Goal: Task Accomplishment & Management: Use online tool/utility

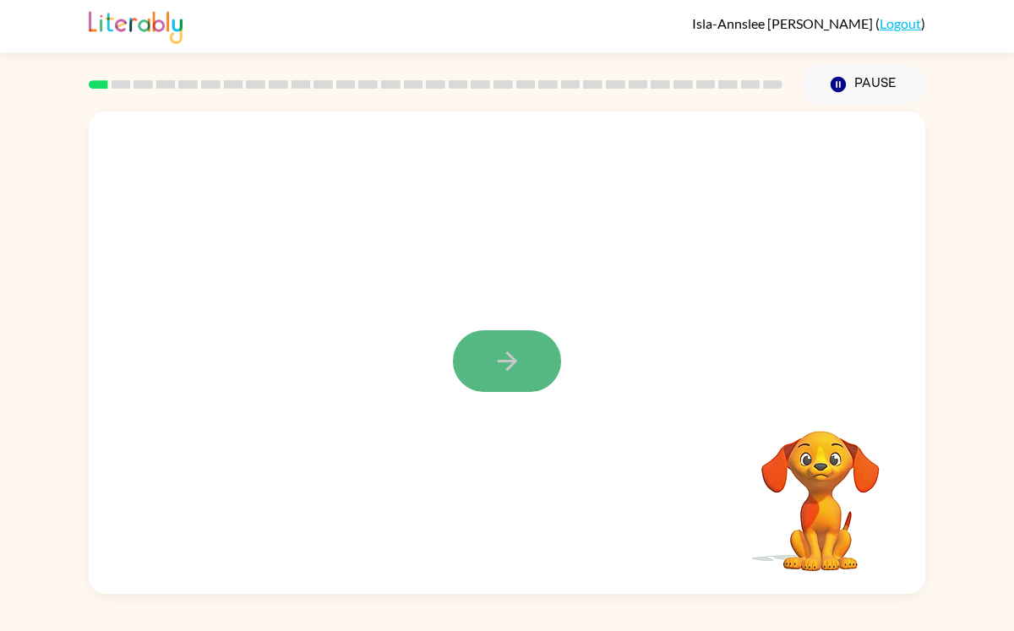
click at [535, 367] on button "button" at bounding box center [507, 361] width 108 height 62
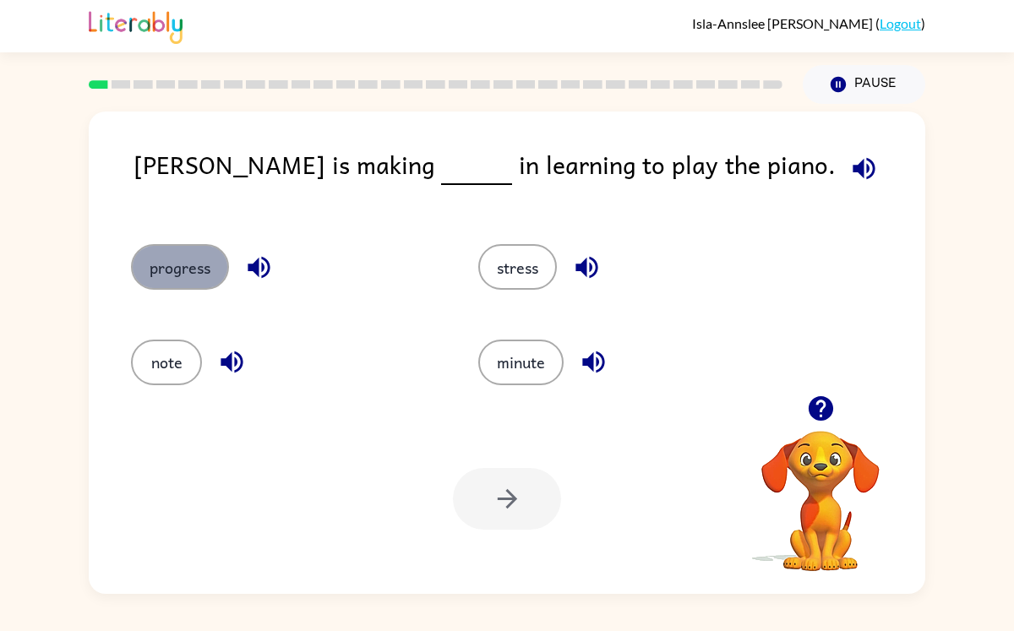
click at [166, 264] on button "progress" at bounding box center [180, 267] width 98 height 46
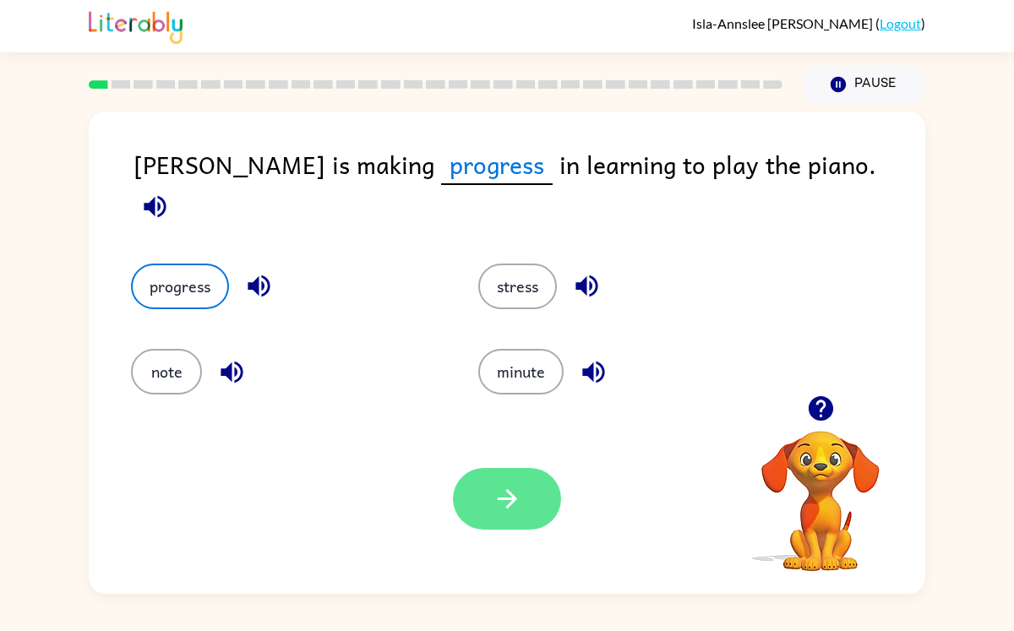
click at [508, 486] on icon "button" at bounding box center [507, 499] width 30 height 30
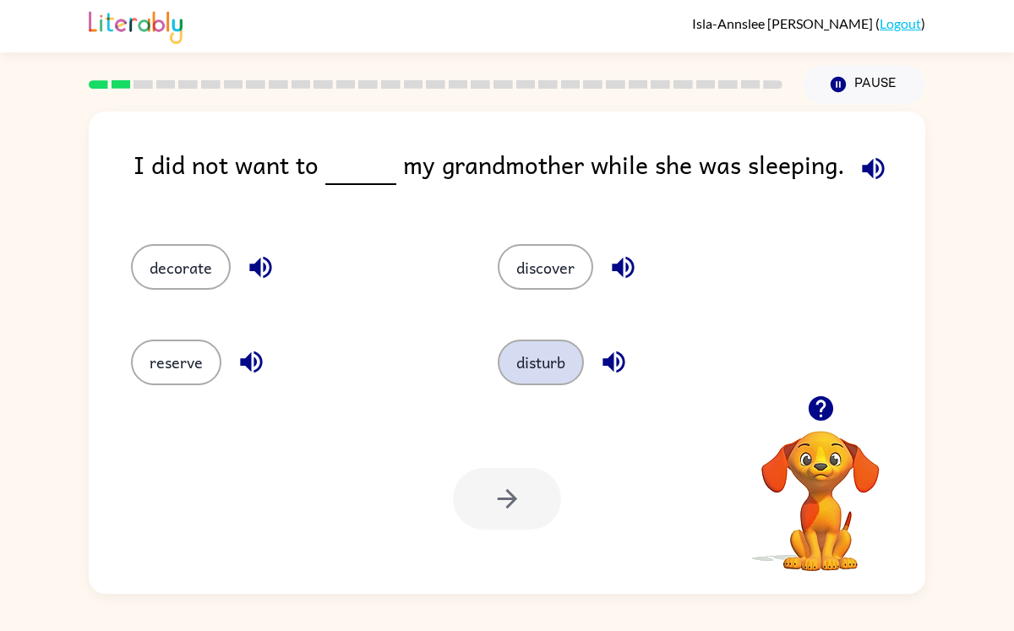
click at [562, 345] on button "disturb" at bounding box center [541, 363] width 86 height 46
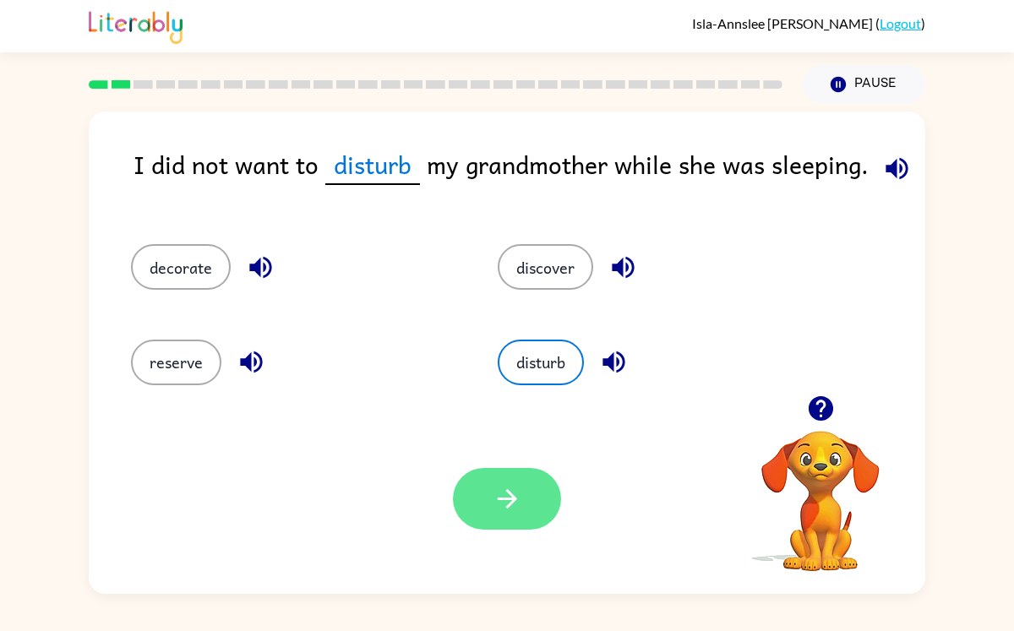
click at [492, 508] on icon "button" at bounding box center [507, 499] width 30 height 30
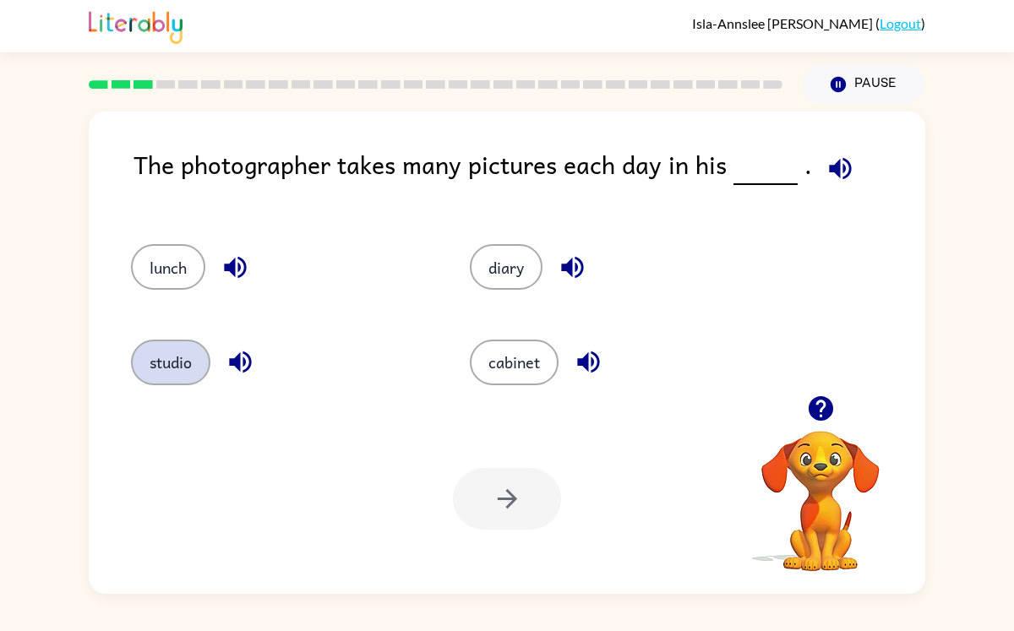
click at [203, 357] on button "studio" at bounding box center [170, 363] width 79 height 46
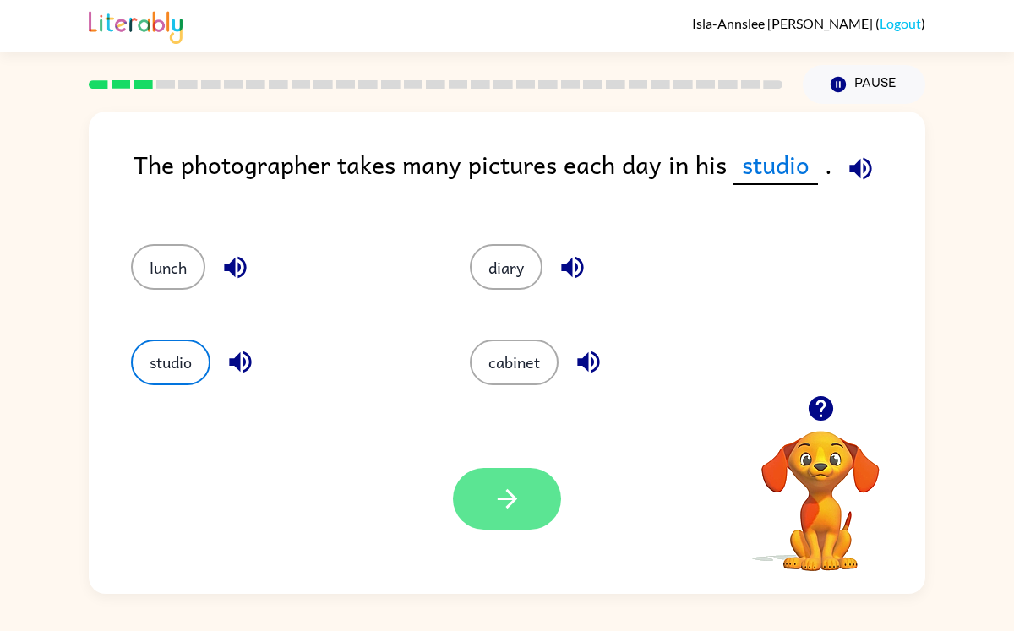
click at [473, 500] on button "button" at bounding box center [507, 499] width 108 height 62
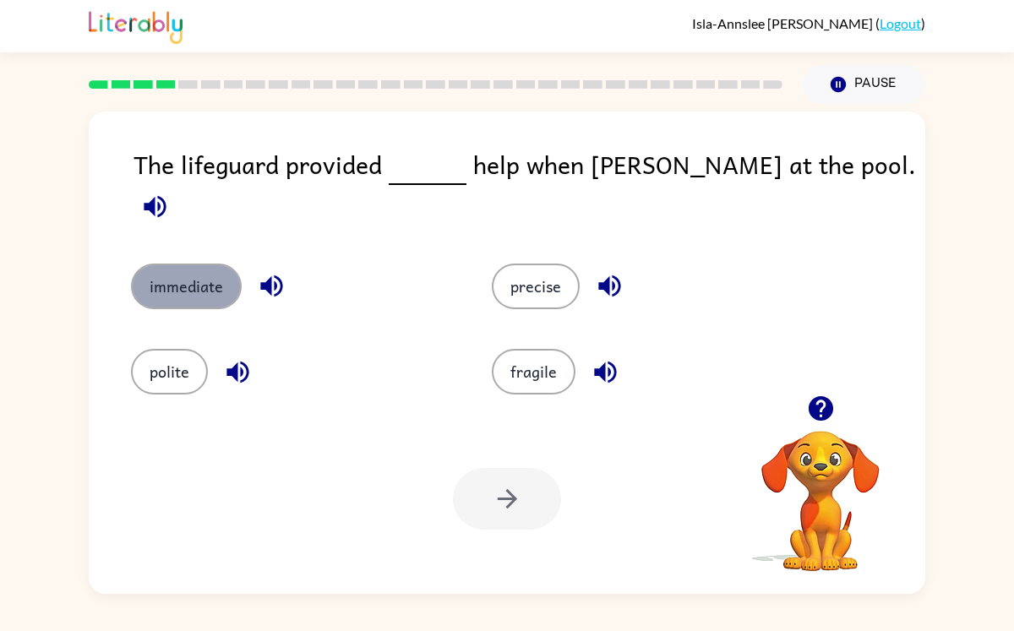
click at [218, 275] on button "immediate" at bounding box center [186, 287] width 111 height 46
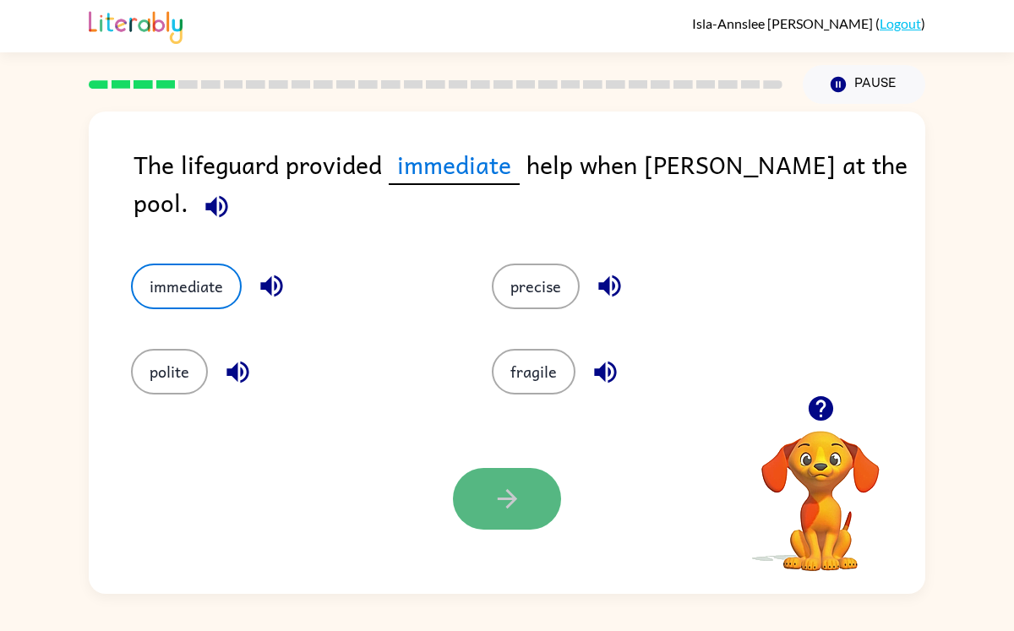
click at [470, 505] on button "button" at bounding box center [507, 499] width 108 height 62
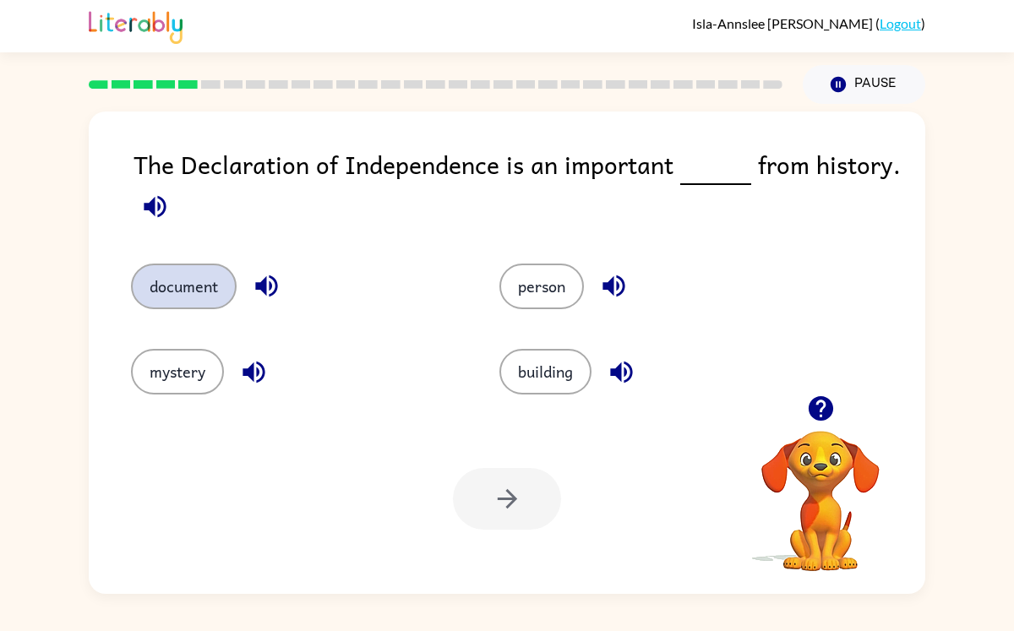
click at [220, 278] on button "document" at bounding box center [184, 287] width 106 height 46
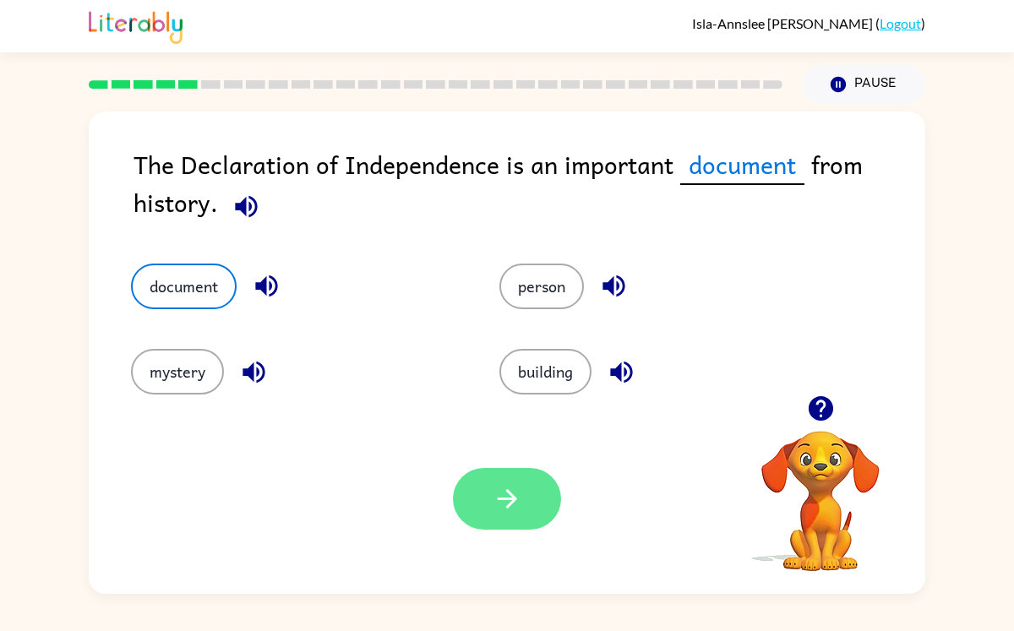
click at [533, 514] on button "button" at bounding box center [507, 499] width 108 height 62
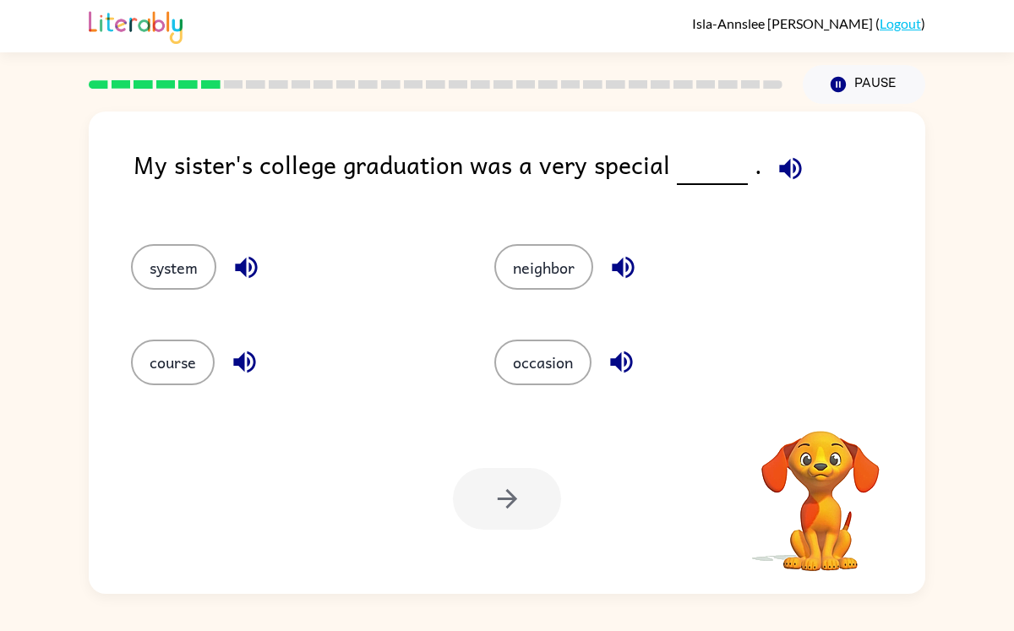
click at [514, 475] on div at bounding box center [507, 499] width 108 height 62
click at [528, 356] on button "occasion" at bounding box center [542, 363] width 97 height 46
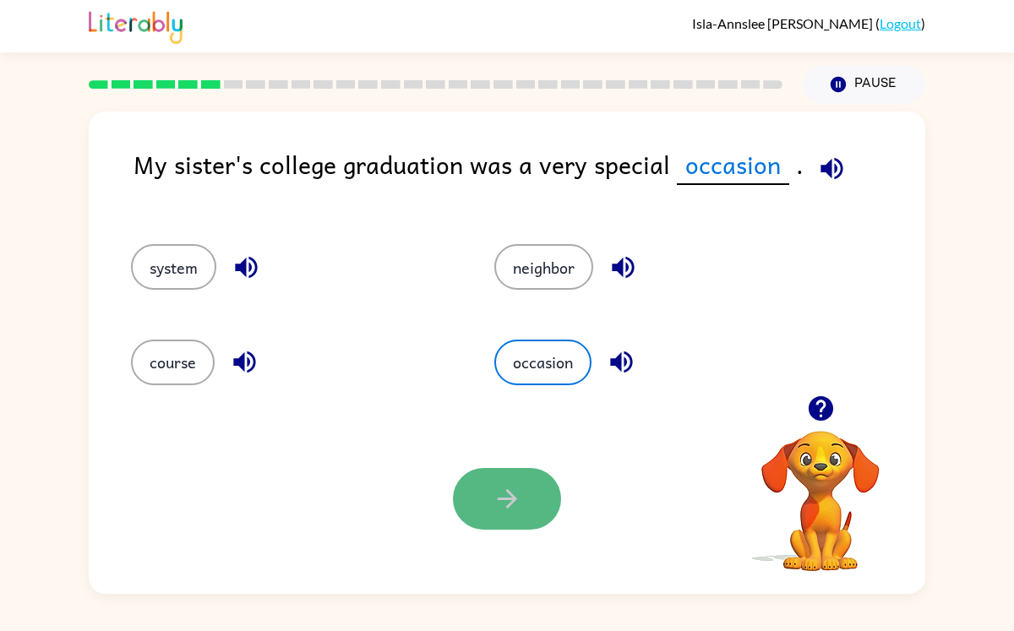
click at [511, 494] on icon "button" at bounding box center [506, 498] width 19 height 19
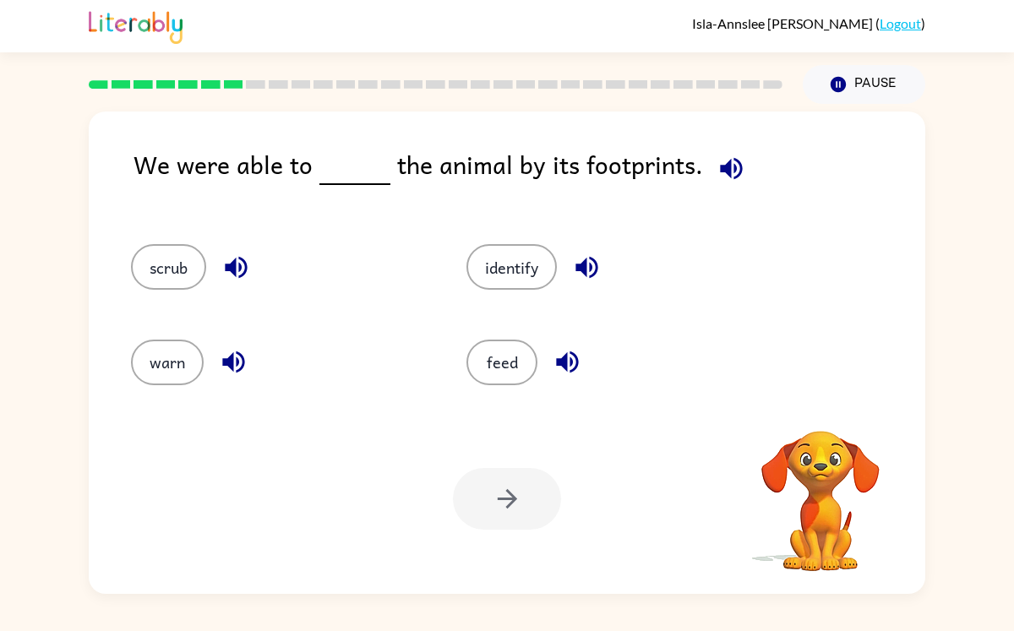
click at [367, 420] on div "Your browser must support playing .mp4 files to use Literably. Please try using…" at bounding box center [507, 499] width 836 height 190
click at [490, 267] on button "identify" at bounding box center [511, 267] width 90 height 46
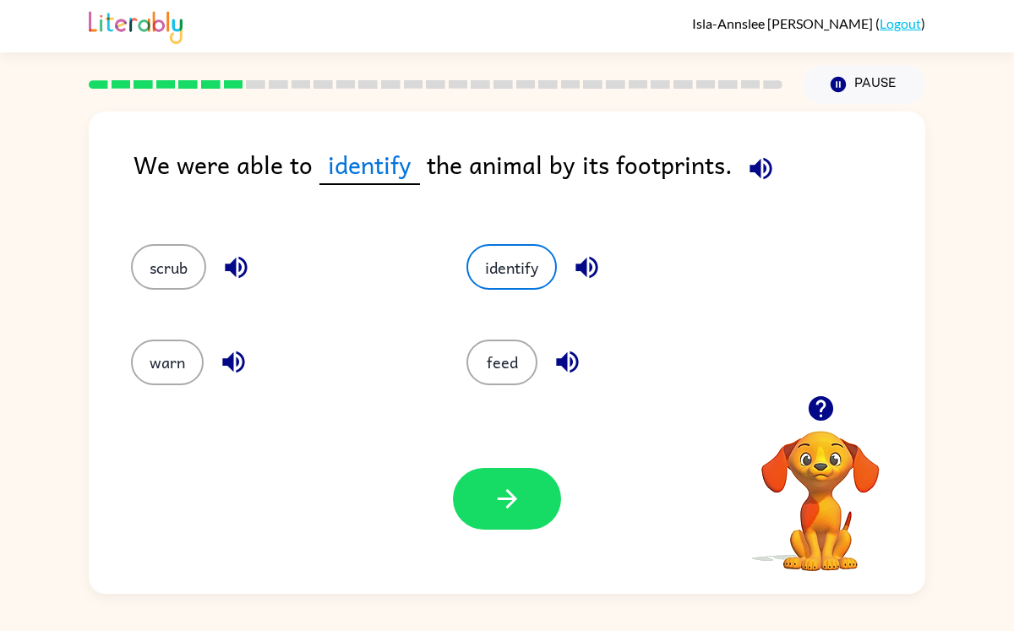
click at [478, 531] on div "Your browser must support playing .mp4 files to use Literably. Please try using…" at bounding box center [507, 499] width 836 height 190
click at [485, 448] on div "Your browser must support playing .mp4 files to use Literably. Please try using…" at bounding box center [507, 499] width 836 height 190
click at [483, 506] on button "button" at bounding box center [507, 499] width 108 height 62
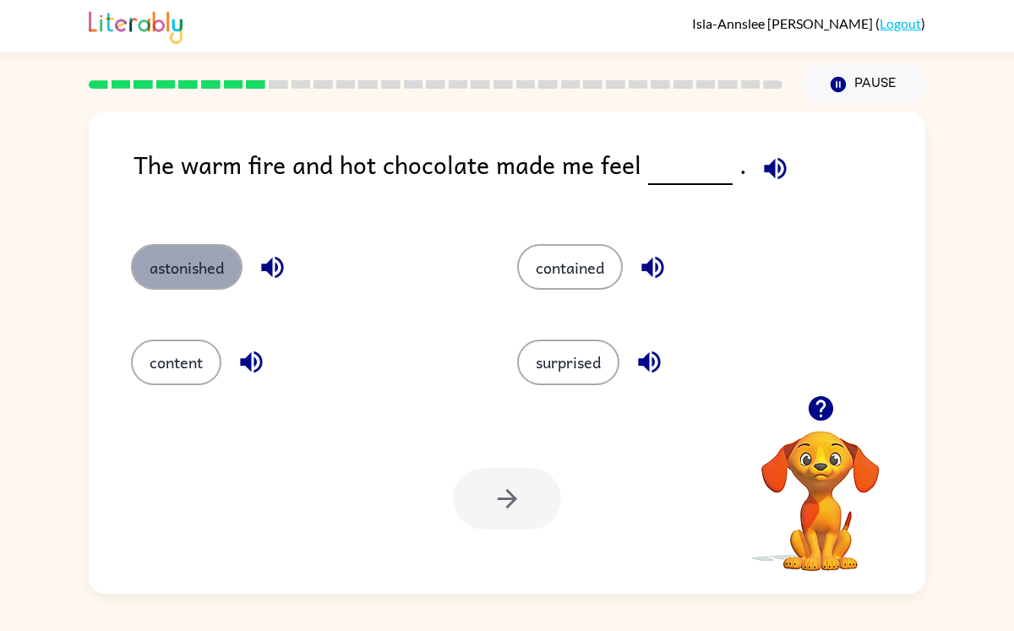
click at [220, 281] on button "astonished" at bounding box center [186, 267] width 111 height 46
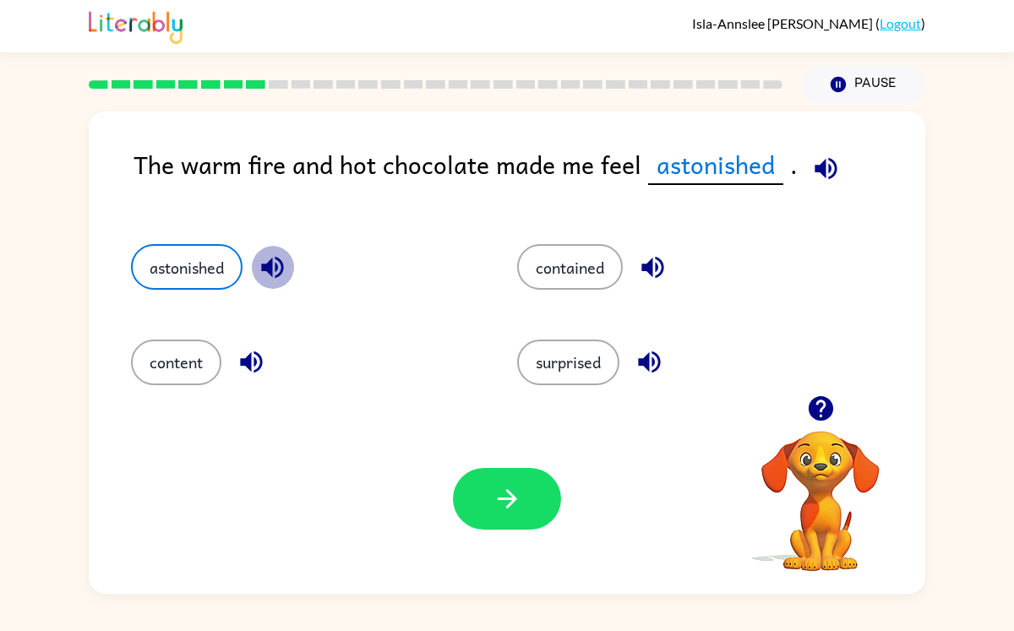
click at [269, 272] on icon "button" at bounding box center [272, 268] width 22 height 22
click at [650, 264] on icon "button" at bounding box center [652, 268] width 22 height 22
click at [661, 361] on icon "button" at bounding box center [649, 362] width 30 height 30
click at [253, 360] on icon "button" at bounding box center [252, 362] width 30 height 30
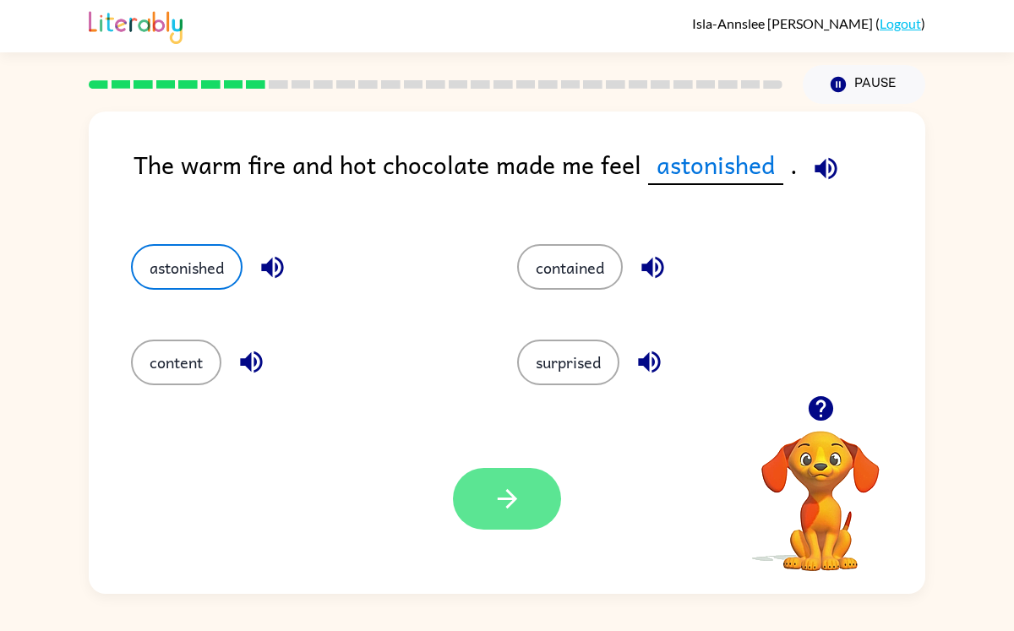
click at [527, 487] on button "button" at bounding box center [507, 499] width 108 height 62
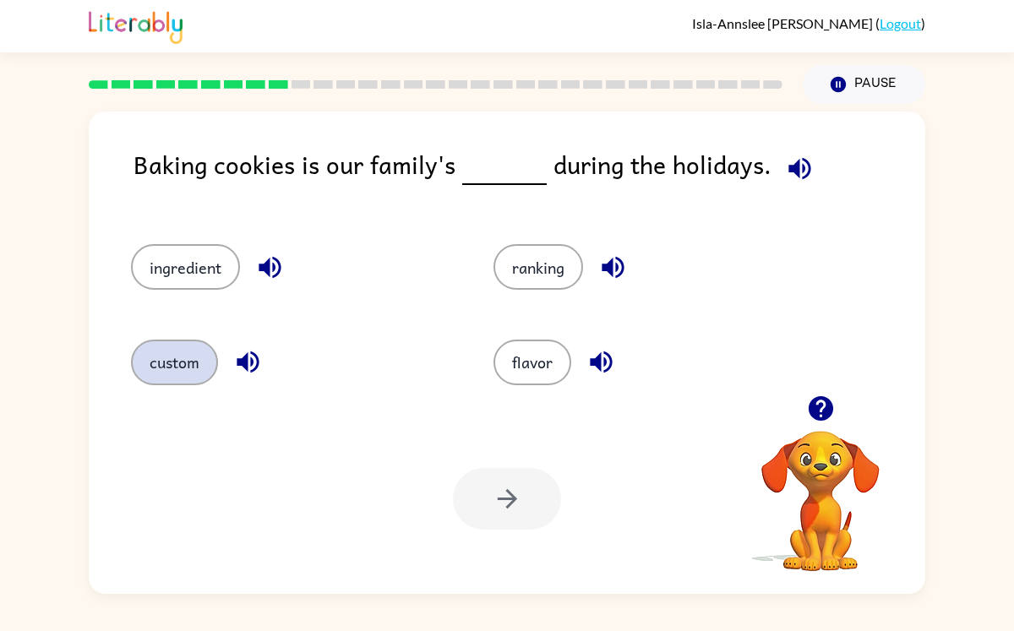
click at [190, 365] on button "custom" at bounding box center [174, 363] width 87 height 46
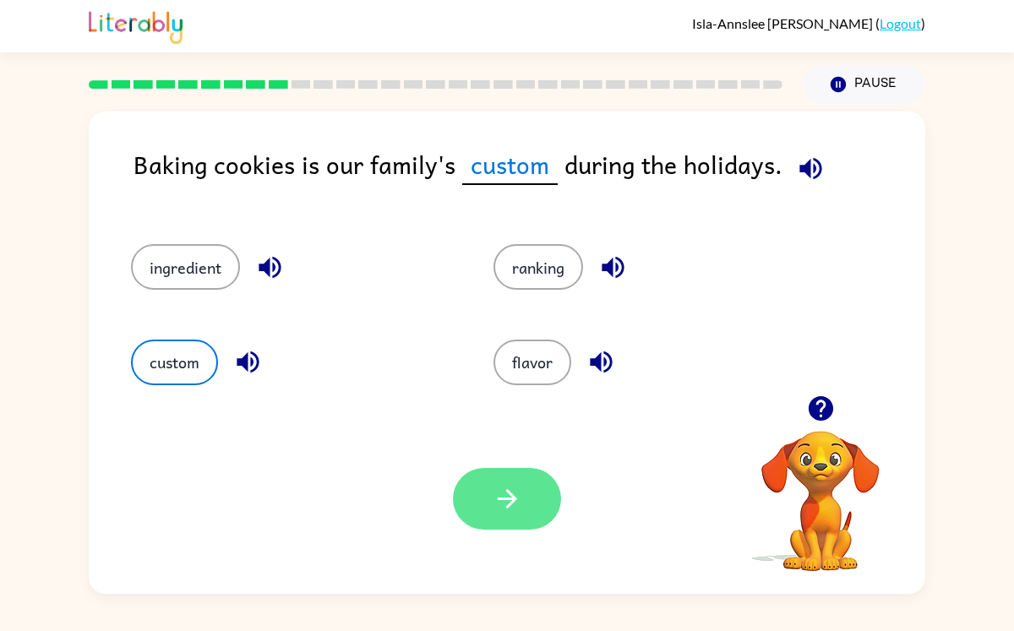
click at [513, 498] on icon "button" at bounding box center [506, 498] width 19 height 19
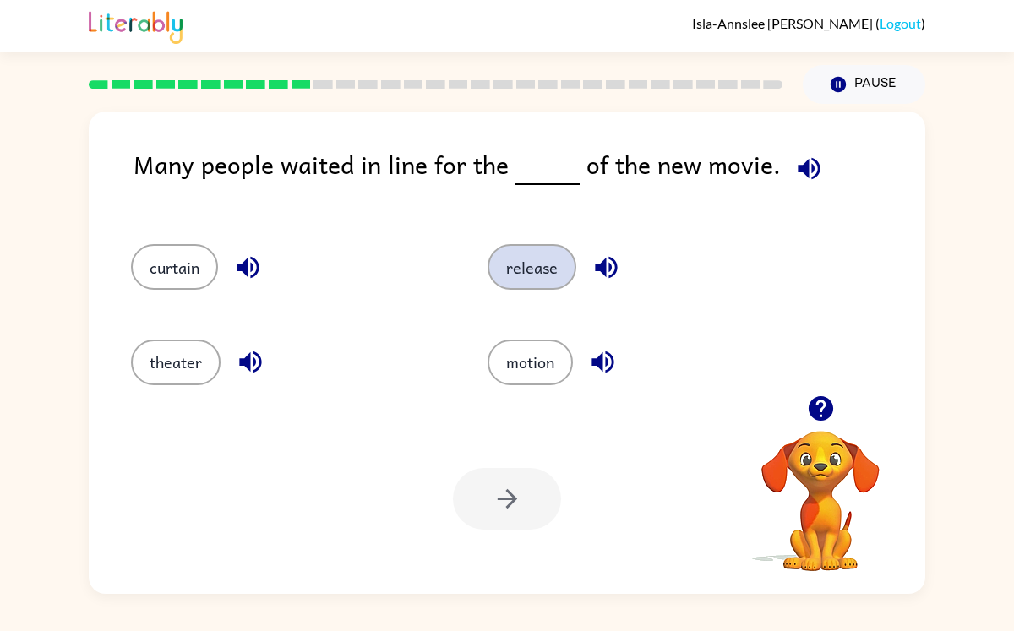
click at [560, 264] on button "release" at bounding box center [531, 267] width 89 height 46
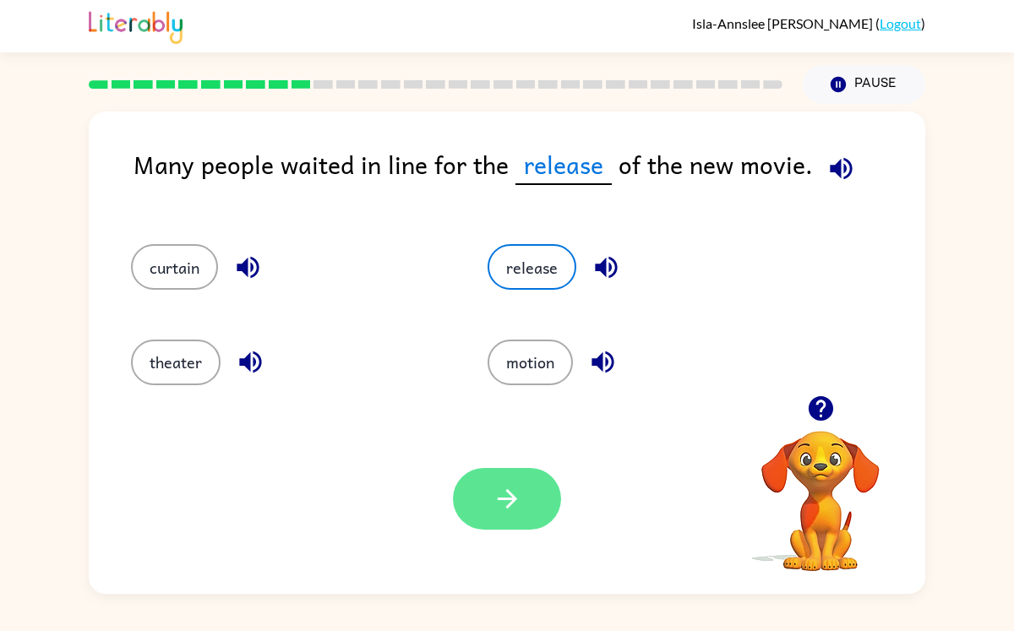
click at [493, 501] on icon "button" at bounding box center [507, 499] width 30 height 30
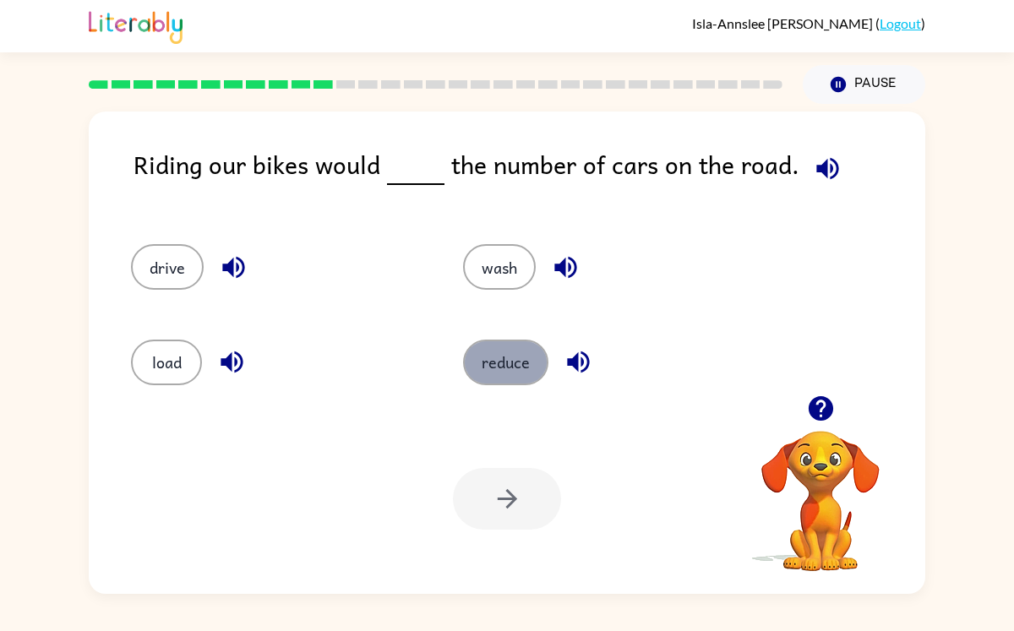
click at [486, 361] on button "reduce" at bounding box center [505, 363] width 85 height 46
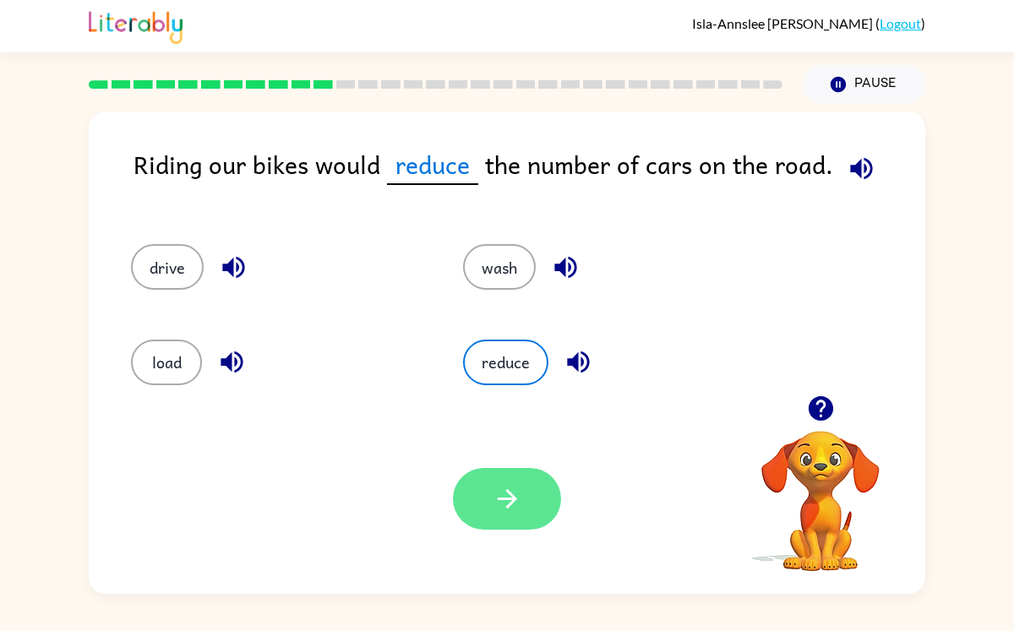
drag, startPoint x: 517, startPoint y: 495, endPoint x: 516, endPoint y: 504, distance: 9.3
click at [516, 504] on icon "button" at bounding box center [507, 499] width 30 height 30
click at [516, 505] on div at bounding box center [507, 499] width 108 height 62
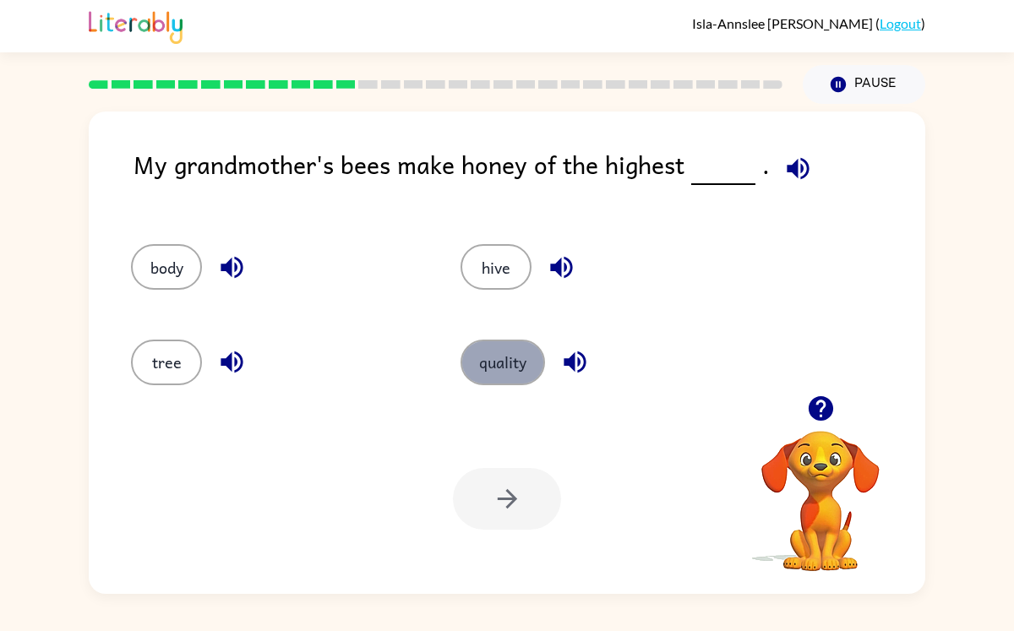
click at [488, 343] on button "quality" at bounding box center [502, 363] width 84 height 46
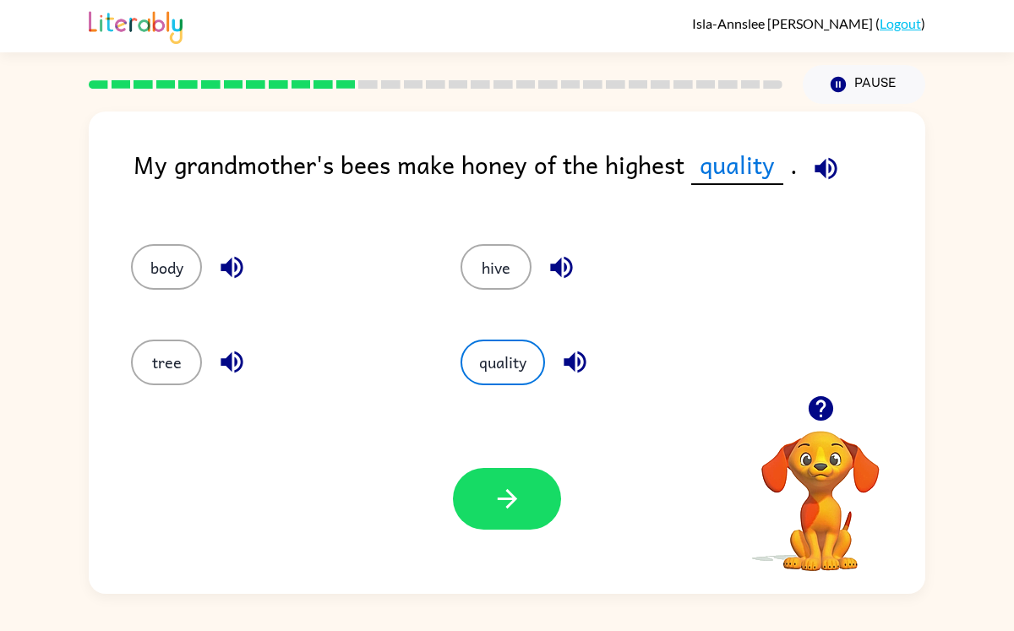
click at [488, 336] on div "quality" at bounding box center [592, 354] width 329 height 95
click at [515, 493] on icon "button" at bounding box center [507, 499] width 30 height 30
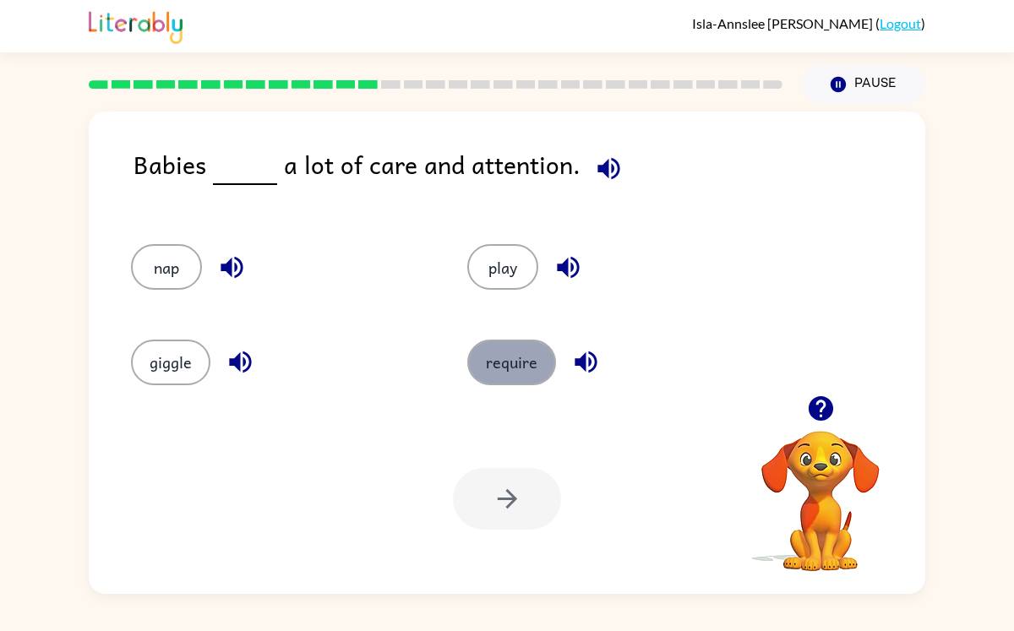
click at [523, 383] on button "require" at bounding box center [511, 363] width 89 height 46
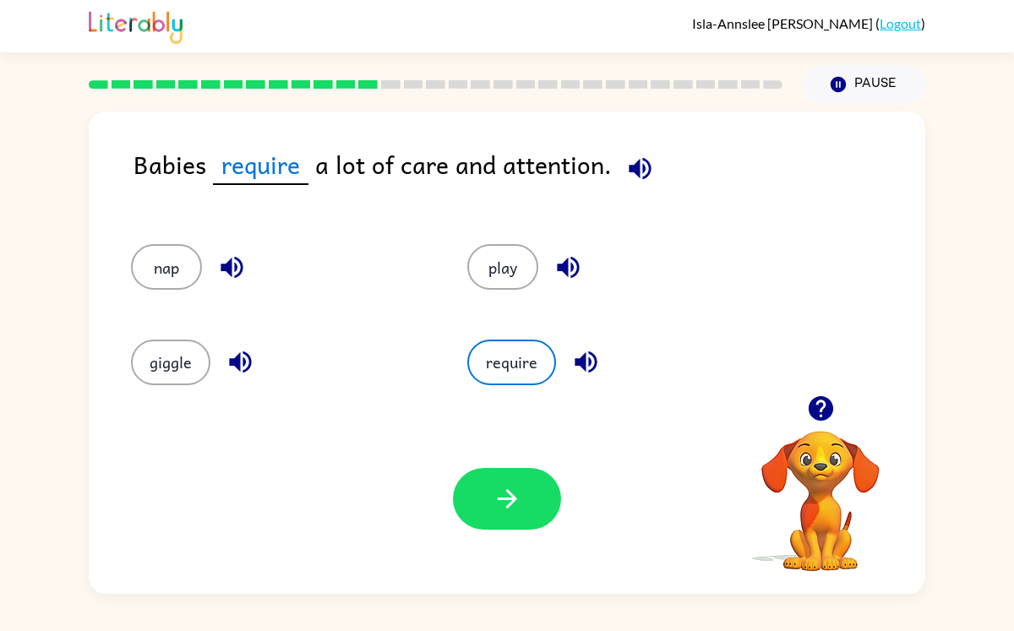
click at [491, 557] on div "Your browser must support playing .mp4 files to use Literably. Please try using…" at bounding box center [507, 499] width 836 height 190
click at [487, 542] on div "Your browser must support playing .mp4 files to use Literably. Please try using…" at bounding box center [507, 499] width 836 height 190
click at [485, 490] on button "button" at bounding box center [507, 499] width 108 height 62
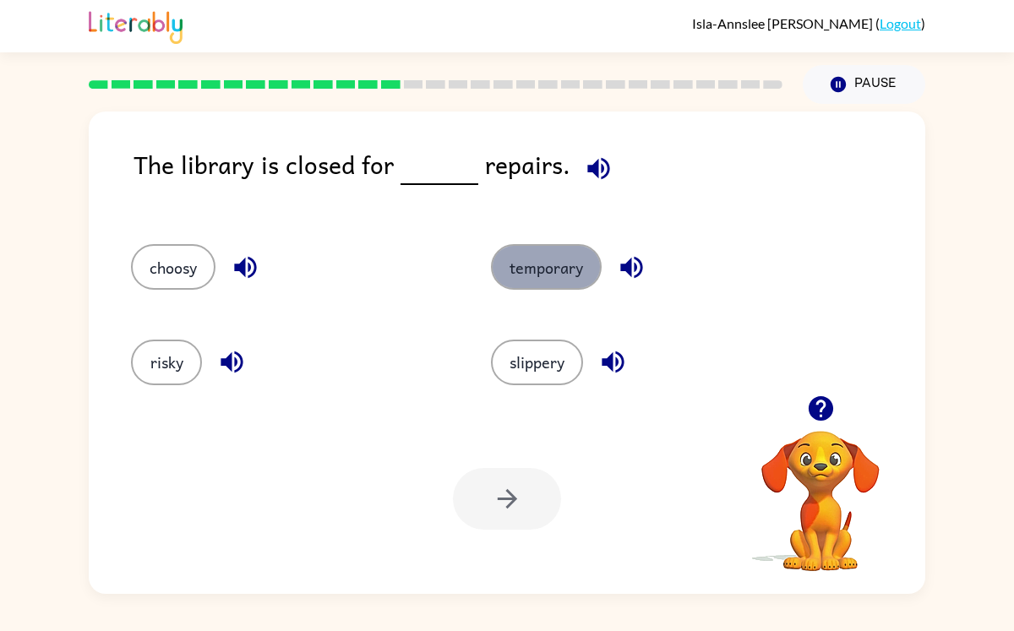
drag, startPoint x: 575, startPoint y: 258, endPoint x: 576, endPoint y: 250, distance: 8.5
click at [576, 258] on button "temporary" at bounding box center [546, 267] width 111 height 46
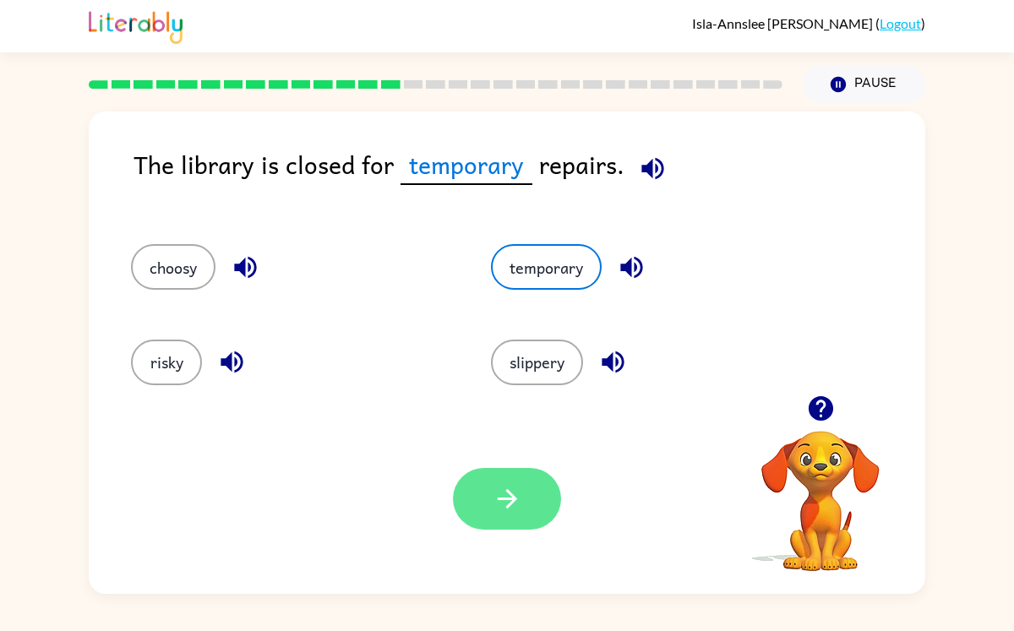
click at [525, 497] on button "button" at bounding box center [507, 499] width 108 height 62
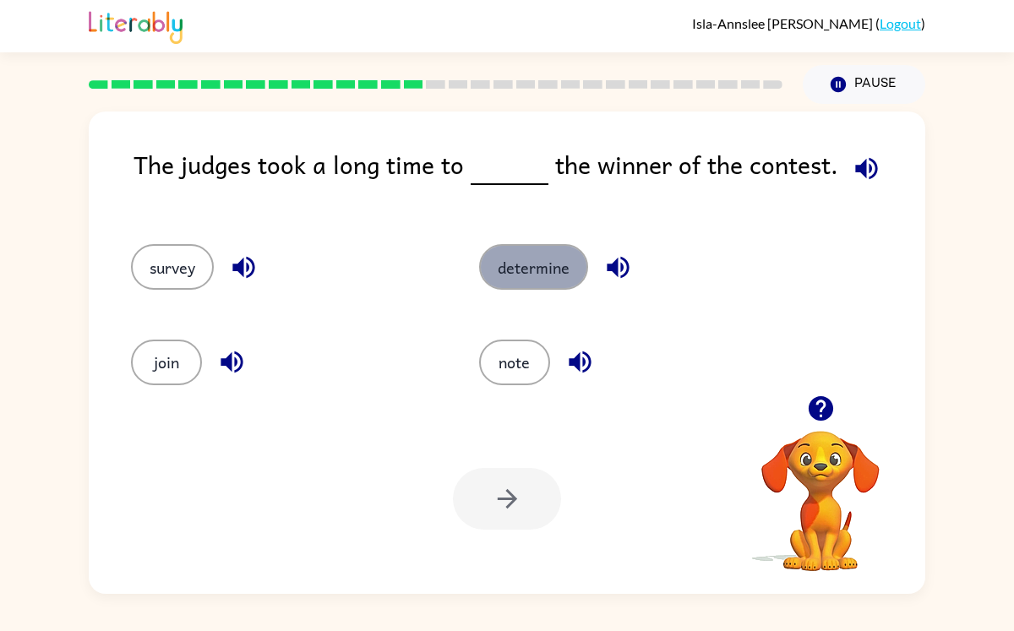
click at [536, 275] on button "determine" at bounding box center [533, 267] width 109 height 46
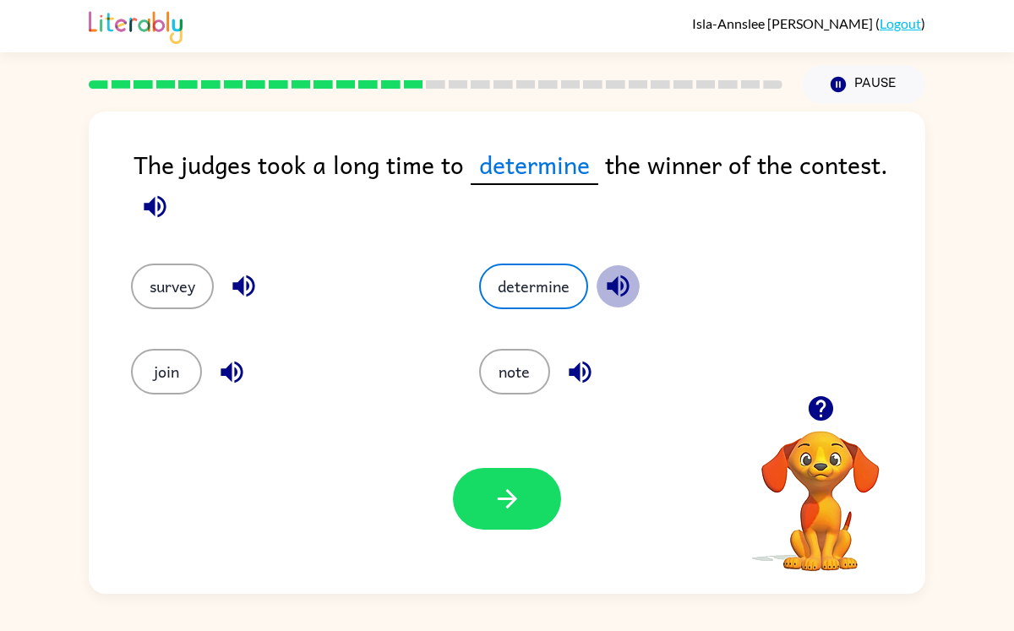
click at [597, 280] on button "button" at bounding box center [617, 285] width 43 height 43
click at [517, 466] on div "Your browser must support playing .mp4 files to use Literably. Please try using…" at bounding box center [507, 499] width 836 height 190
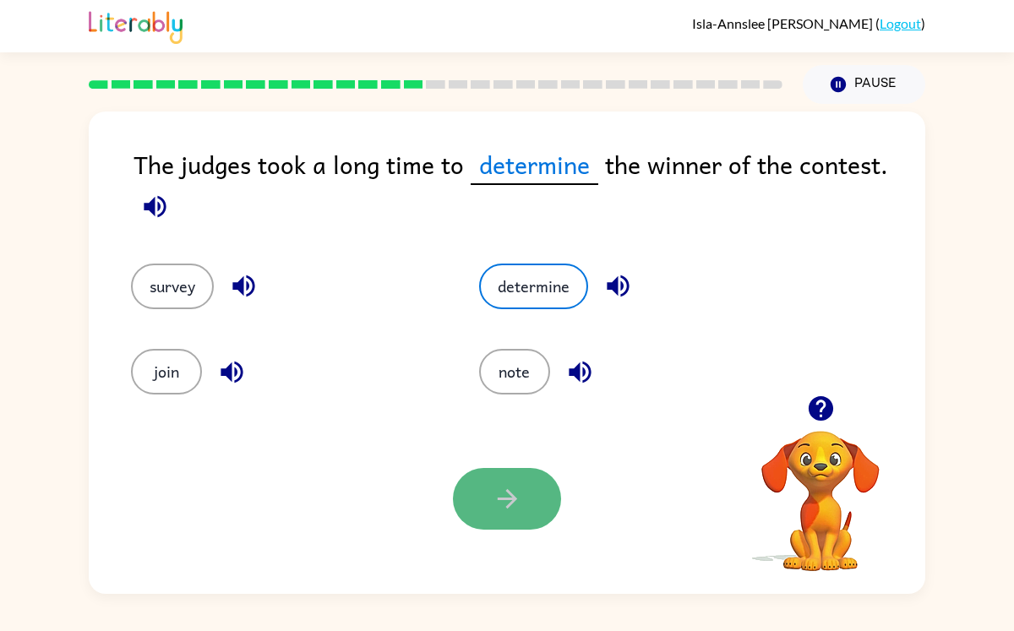
click at [506, 486] on icon "button" at bounding box center [507, 499] width 30 height 30
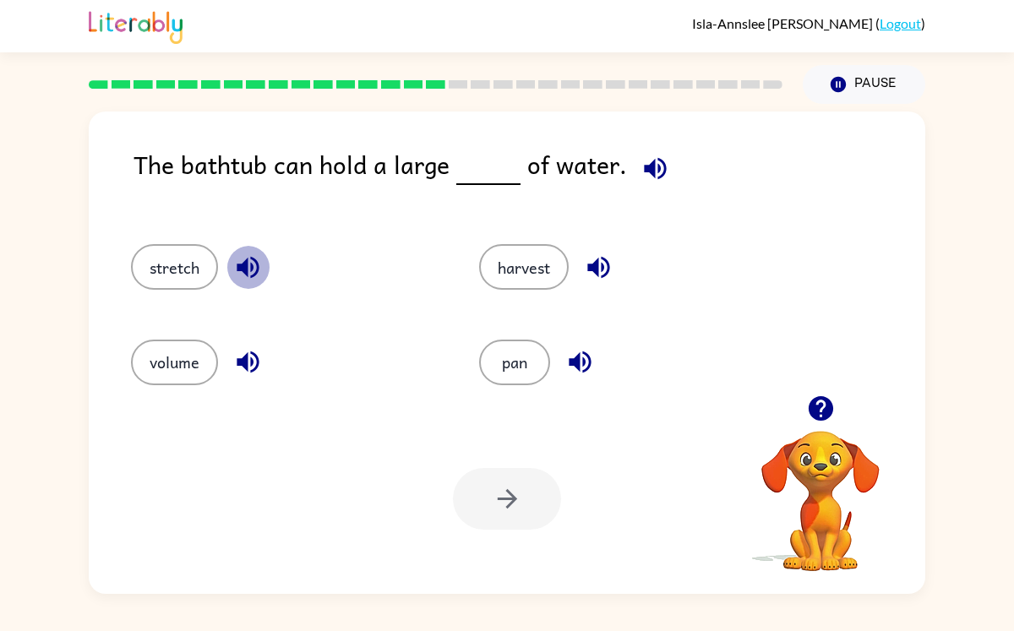
click at [242, 261] on icon "button" at bounding box center [248, 268] width 30 height 30
click at [568, 362] on icon "button" at bounding box center [580, 362] width 30 height 30
click at [533, 355] on button "pan" at bounding box center [514, 363] width 71 height 46
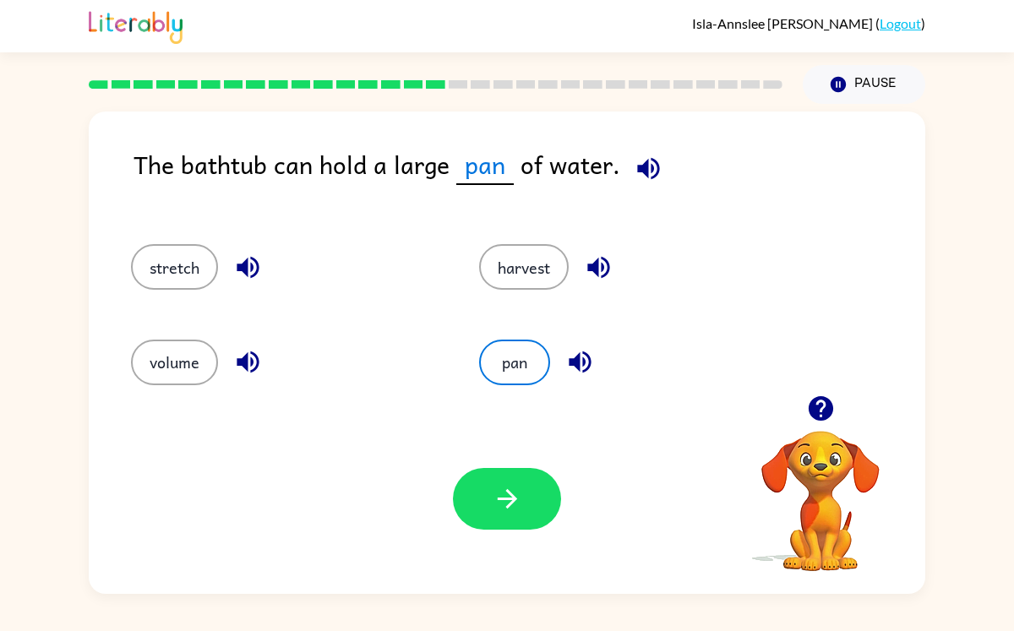
click at [527, 449] on div "Your browser must support playing .mp4 files to use Literably. Please try using…" at bounding box center [507, 499] width 836 height 190
click at [528, 508] on button "button" at bounding box center [507, 499] width 108 height 62
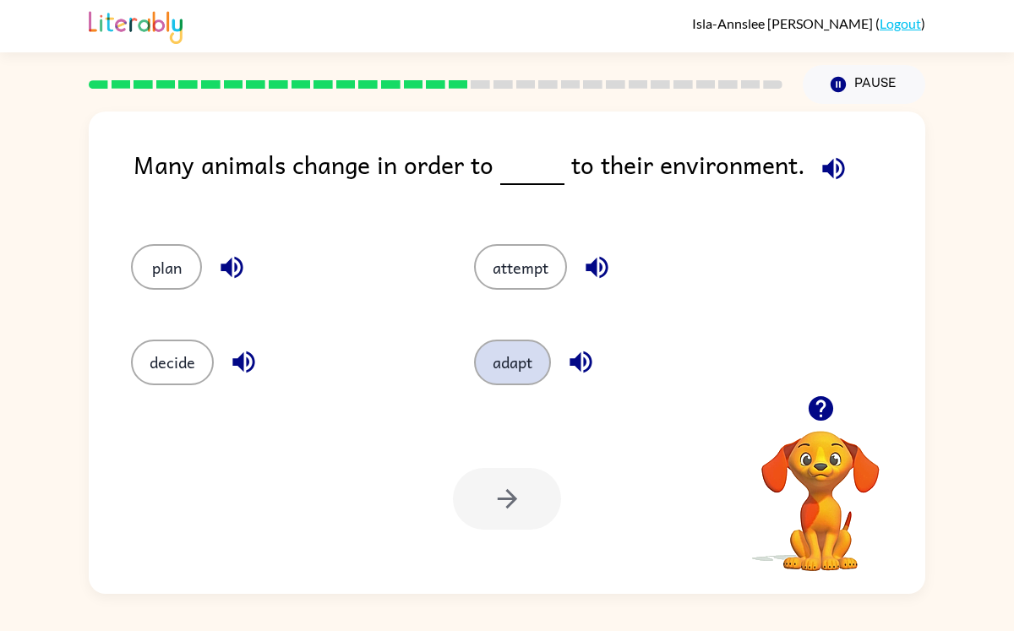
click at [519, 370] on button "adapt" at bounding box center [512, 363] width 77 height 46
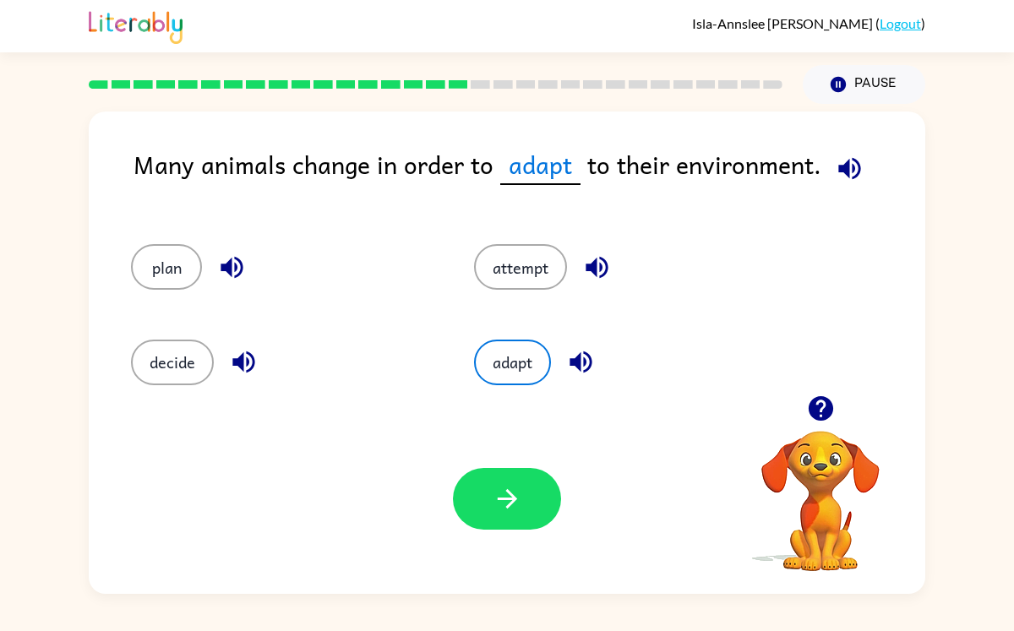
drag, startPoint x: 492, startPoint y: 553, endPoint x: 493, endPoint y: 538, distance: 15.2
click at [492, 553] on div "Your browser must support playing .mp4 files to use Literably. Please try using…" at bounding box center [507, 499] width 836 height 190
click at [493, 511] on icon "button" at bounding box center [507, 499] width 30 height 30
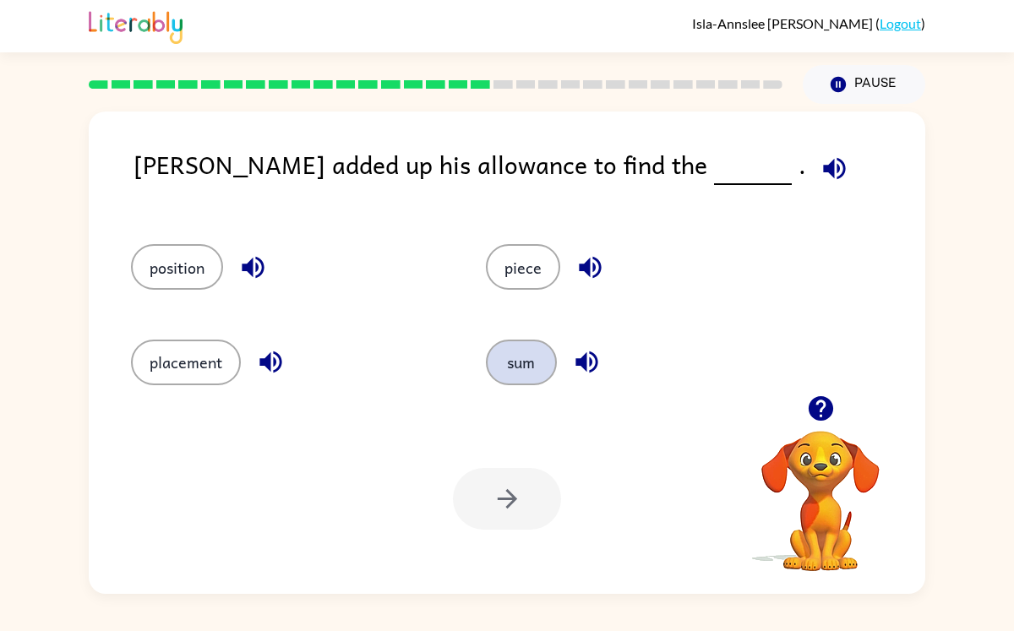
click at [544, 356] on button "sum" at bounding box center [521, 363] width 71 height 46
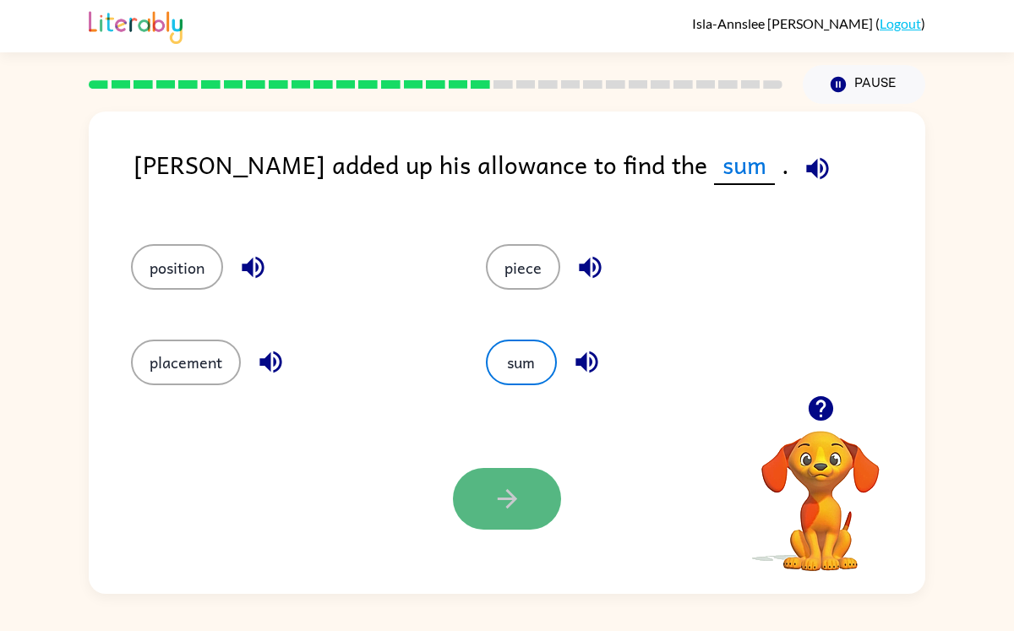
click at [530, 482] on button "button" at bounding box center [507, 499] width 108 height 62
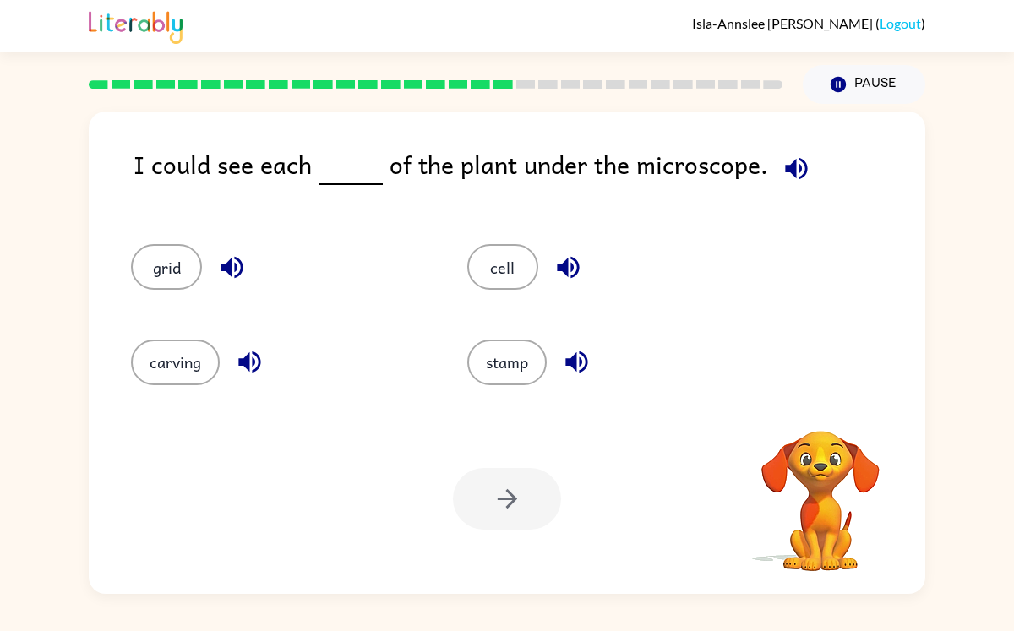
click at [530, 480] on div at bounding box center [507, 499] width 108 height 62
click at [508, 276] on button "cell" at bounding box center [502, 267] width 71 height 46
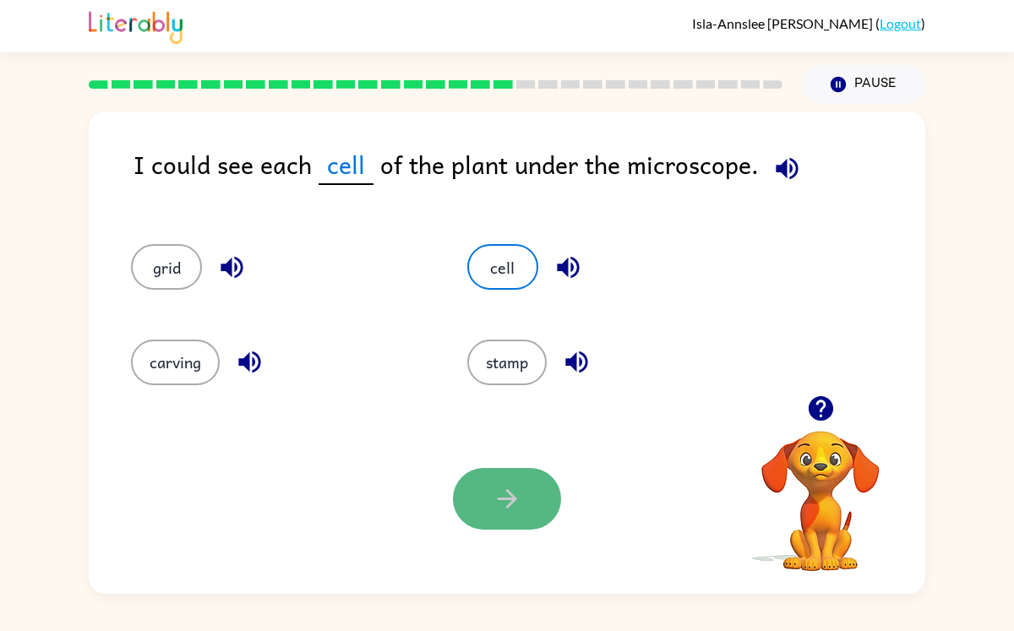
click at [503, 496] on icon "button" at bounding box center [507, 499] width 30 height 30
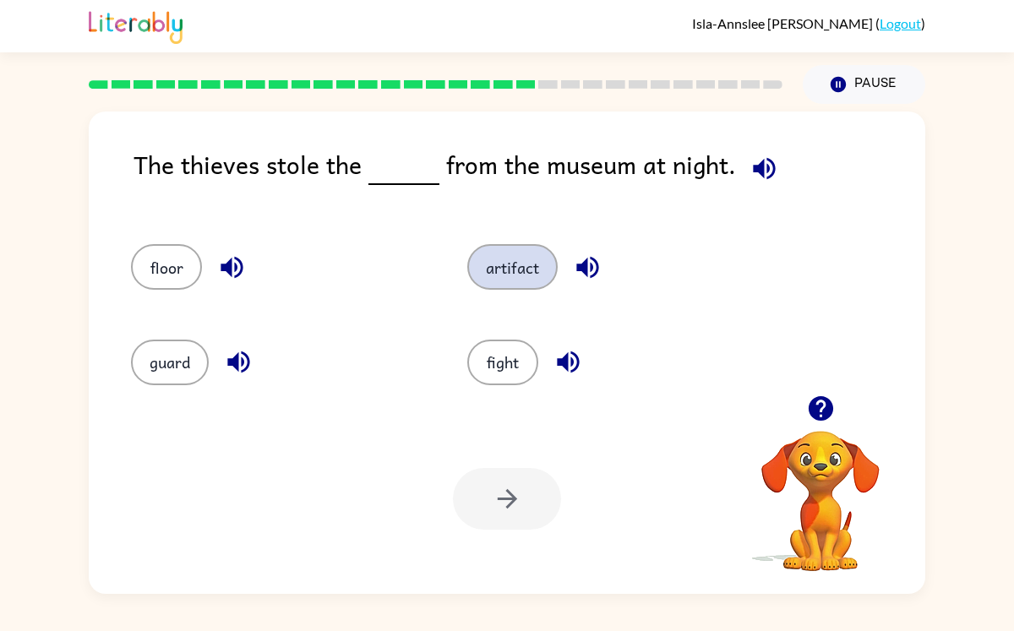
click at [508, 273] on button "artifact" at bounding box center [512, 267] width 90 height 46
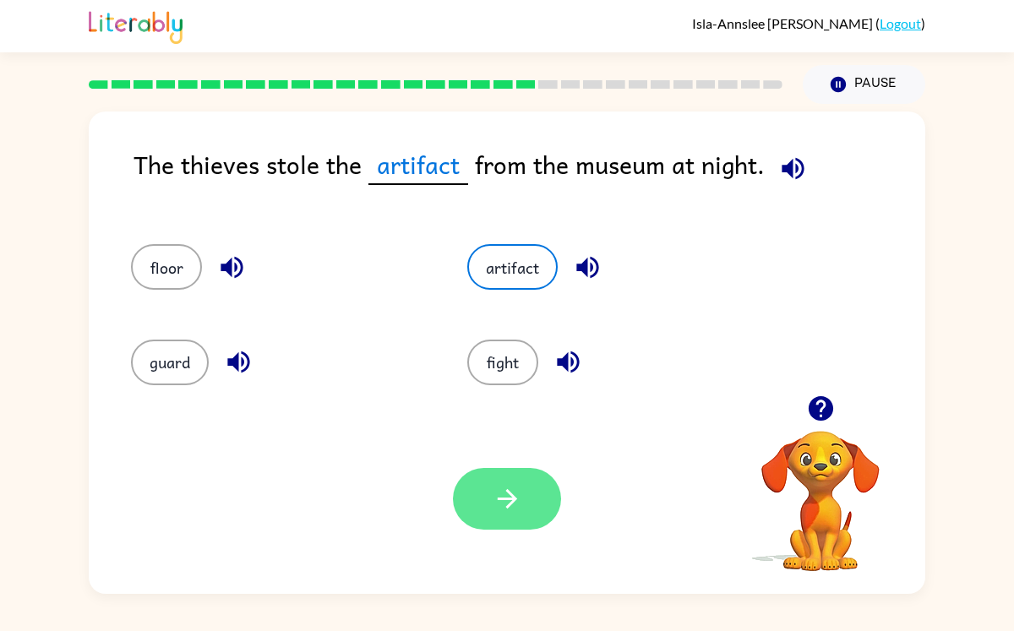
click at [521, 498] on button "button" at bounding box center [507, 499] width 108 height 62
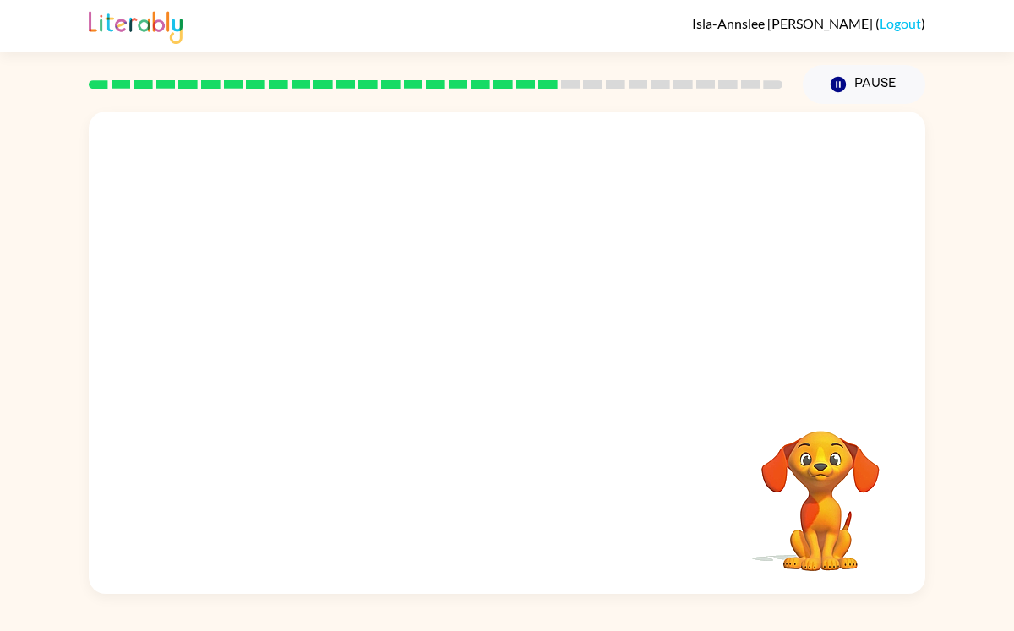
click at [625, 79] on div at bounding box center [436, 84] width 714 height 59
click at [668, 75] on div at bounding box center [436, 84] width 714 height 59
click at [692, 78] on div at bounding box center [436, 84] width 714 height 59
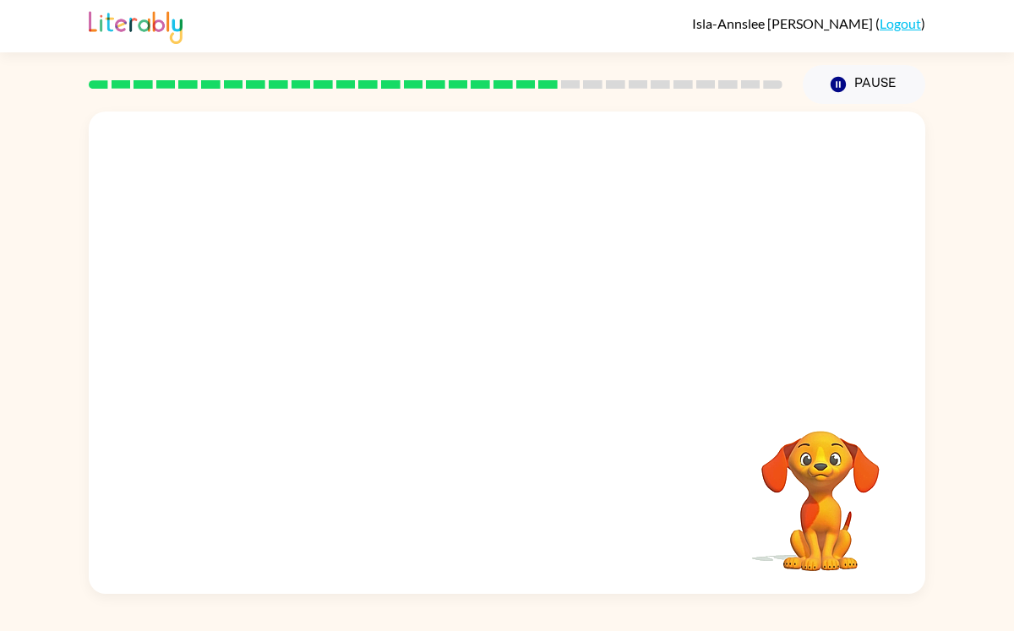
click at [360, 353] on video "Your browser must support playing .mp4 files to use Literably. Please try using…" at bounding box center [507, 253] width 836 height 284
drag, startPoint x: 360, startPoint y: 353, endPoint x: 394, endPoint y: 307, distance: 57.3
click at [394, 309] on video "Your browser must support playing .mp4 files to use Literably. Please try using…" at bounding box center [507, 253] width 836 height 284
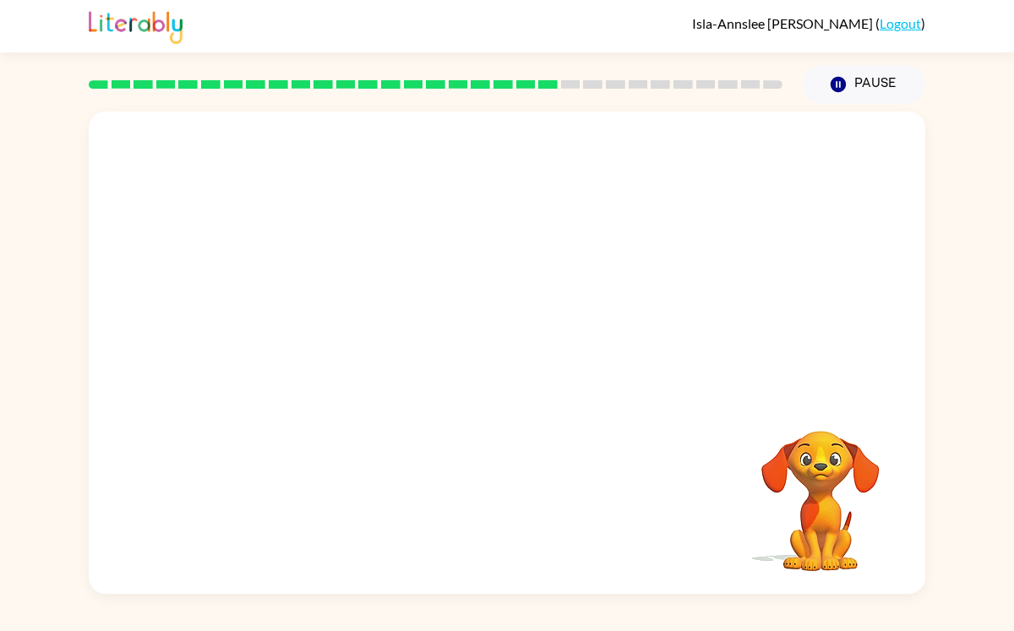
click at [354, 340] on video "Your browser must support playing .mp4 files to use Literably. Please try using…" at bounding box center [507, 253] width 836 height 284
click at [329, 340] on video "Your browser must support playing .mp4 files to use Literably. Please try using…" at bounding box center [507, 253] width 836 height 284
click at [349, 340] on video "Your browser must support playing .mp4 files to use Literably. Please try using…" at bounding box center [507, 253] width 836 height 284
click at [498, 351] on div at bounding box center [507, 361] width 108 height 62
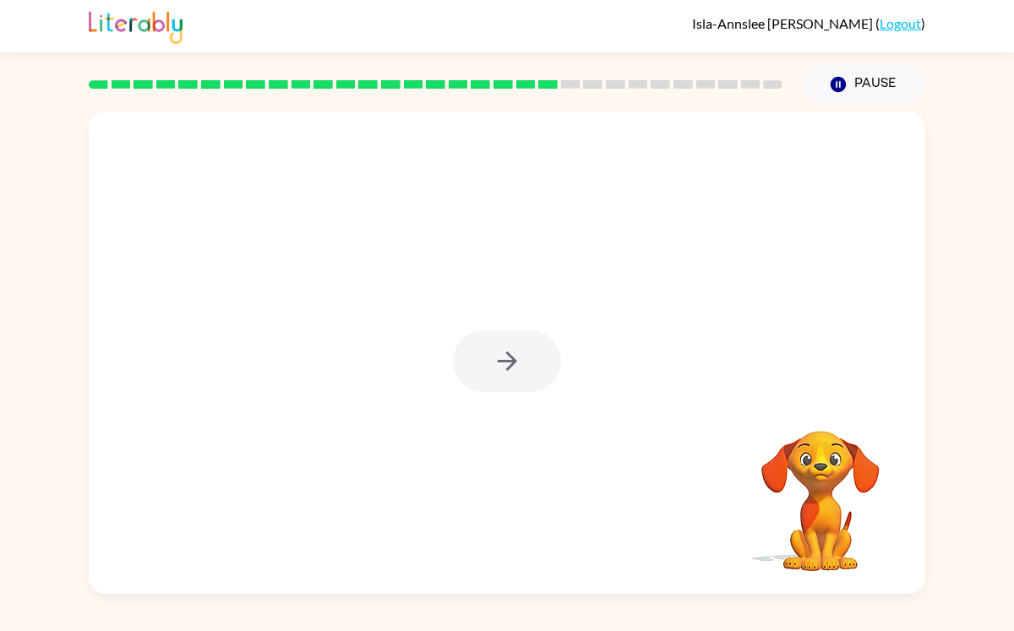
click at [498, 351] on div at bounding box center [507, 361] width 108 height 62
click at [498, 351] on icon "button" at bounding box center [507, 361] width 30 height 30
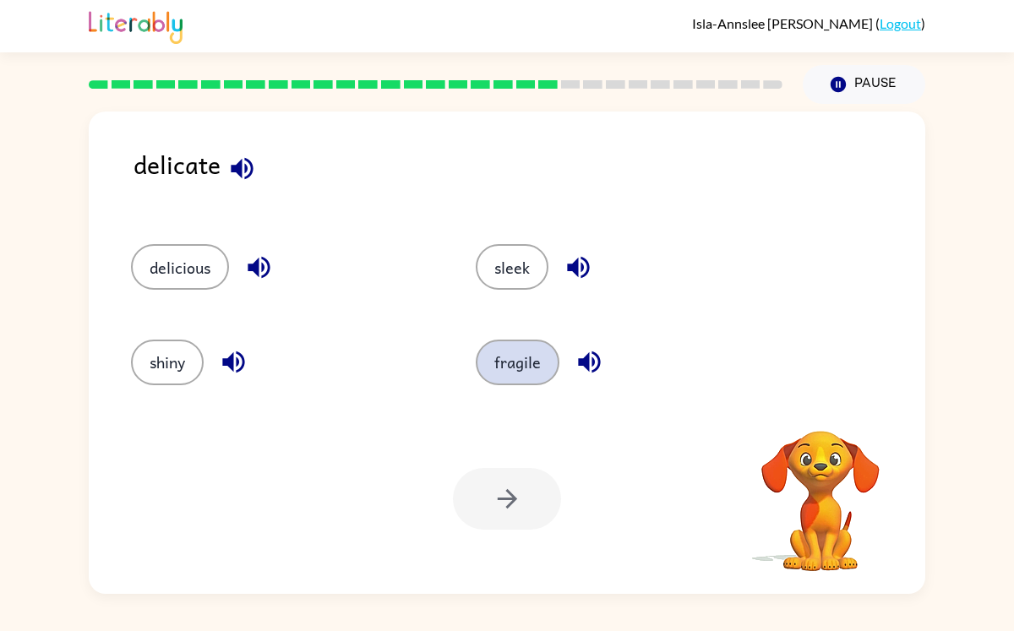
click at [524, 371] on button "fragile" at bounding box center [518, 363] width 84 height 46
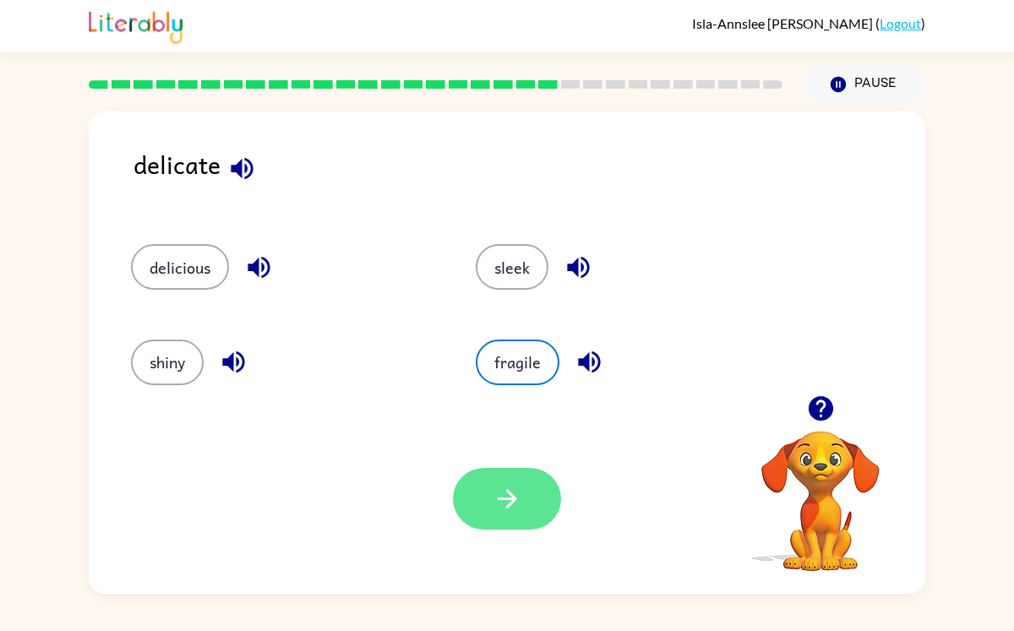
click at [527, 483] on button "button" at bounding box center [507, 499] width 108 height 62
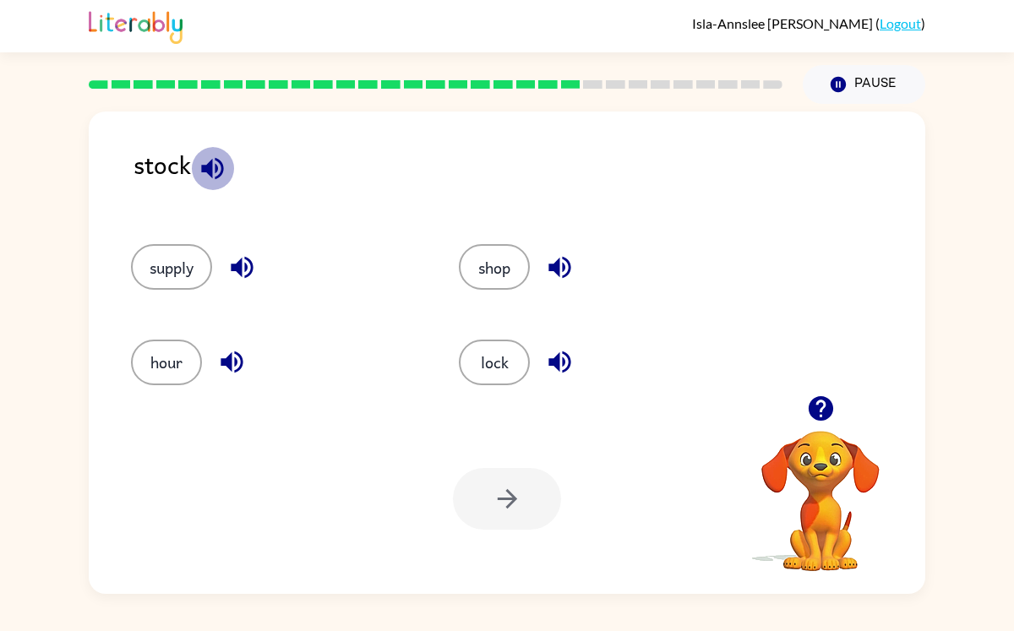
click at [228, 165] on button "button" at bounding box center [212, 168] width 43 height 43
click at [171, 251] on button "supply" at bounding box center [171, 267] width 81 height 46
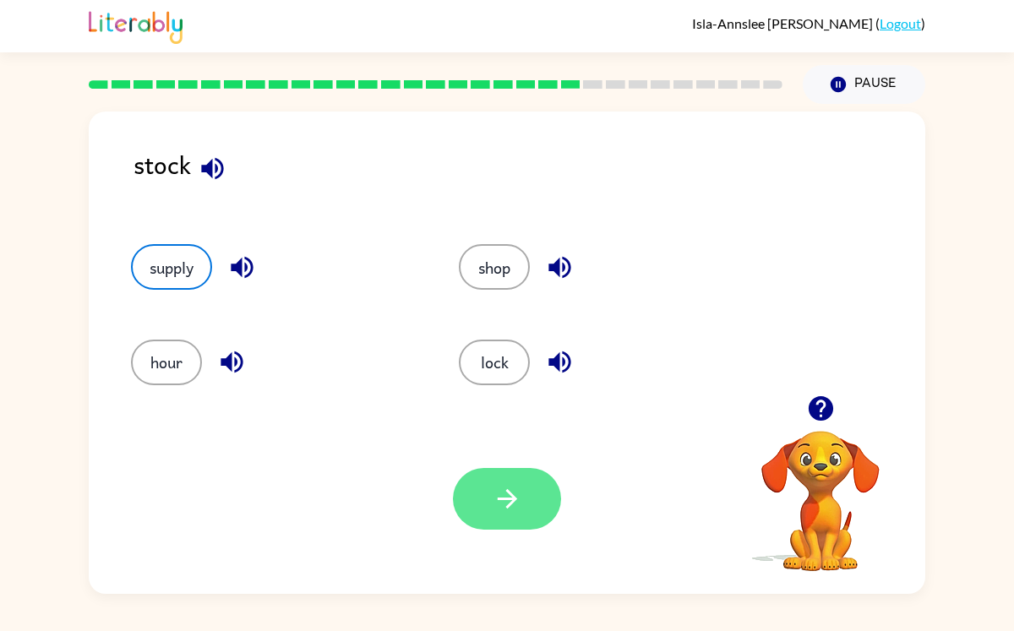
click at [494, 497] on icon "button" at bounding box center [507, 499] width 30 height 30
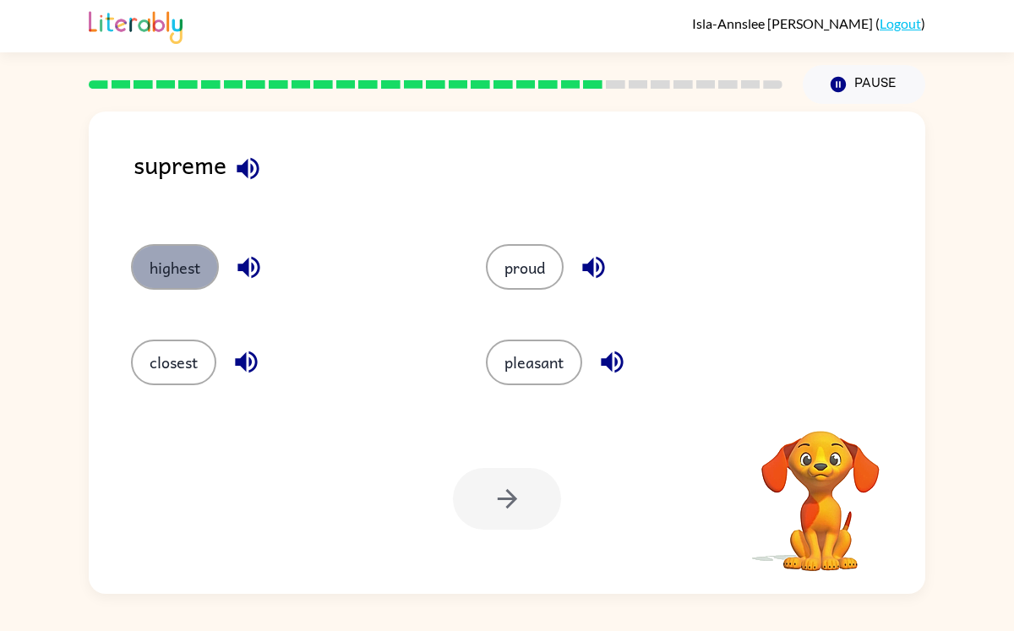
click at [187, 284] on button "highest" at bounding box center [175, 267] width 88 height 46
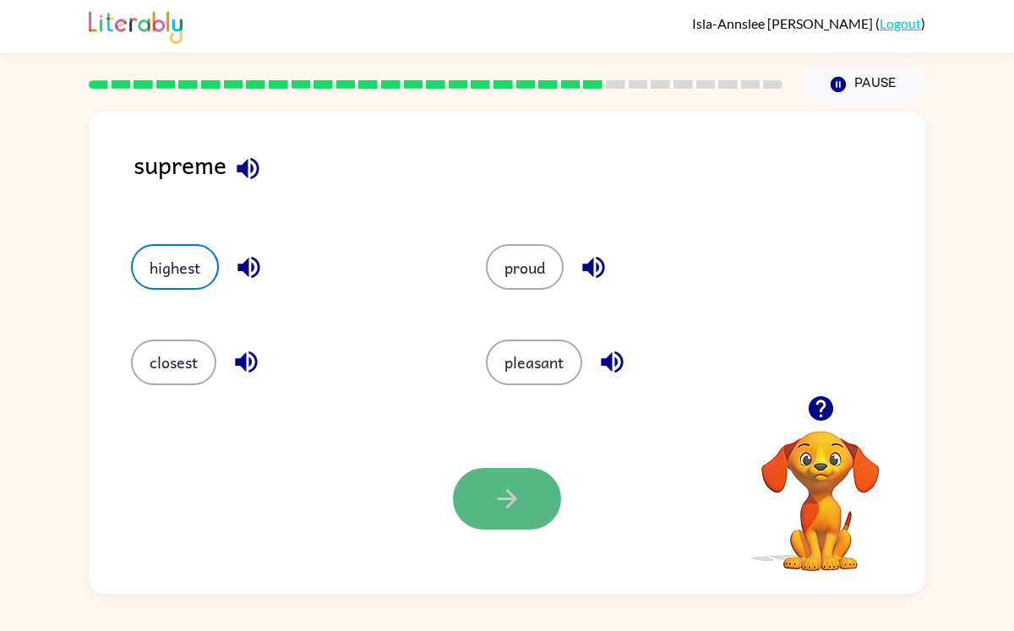
click at [471, 476] on button "button" at bounding box center [507, 499] width 108 height 62
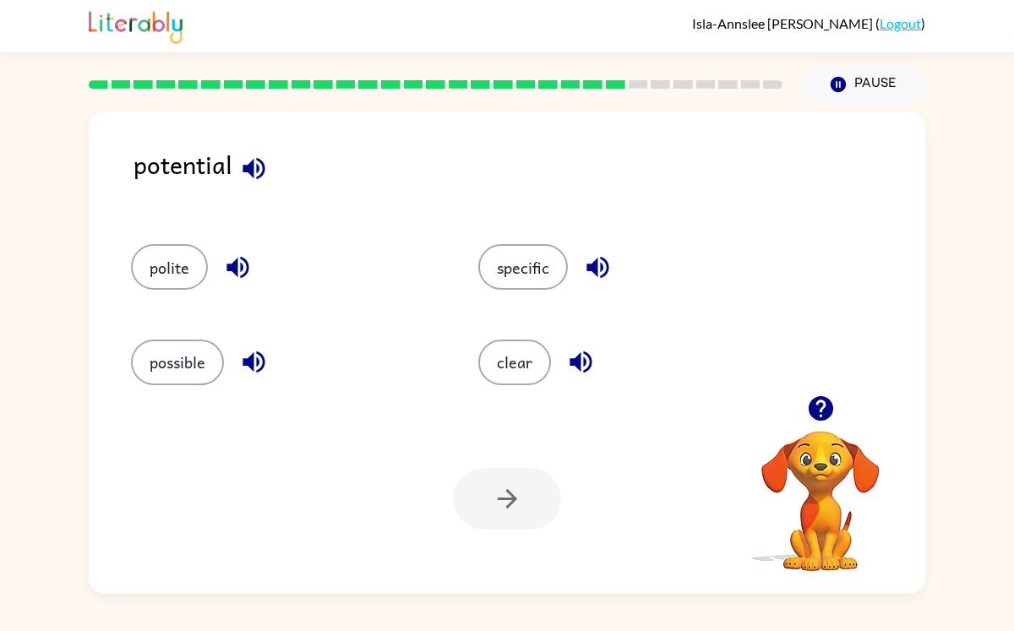
click at [122, 355] on div "possible" at bounding box center [272, 354] width 347 height 95
click at [187, 343] on button "possible" at bounding box center [177, 363] width 93 height 46
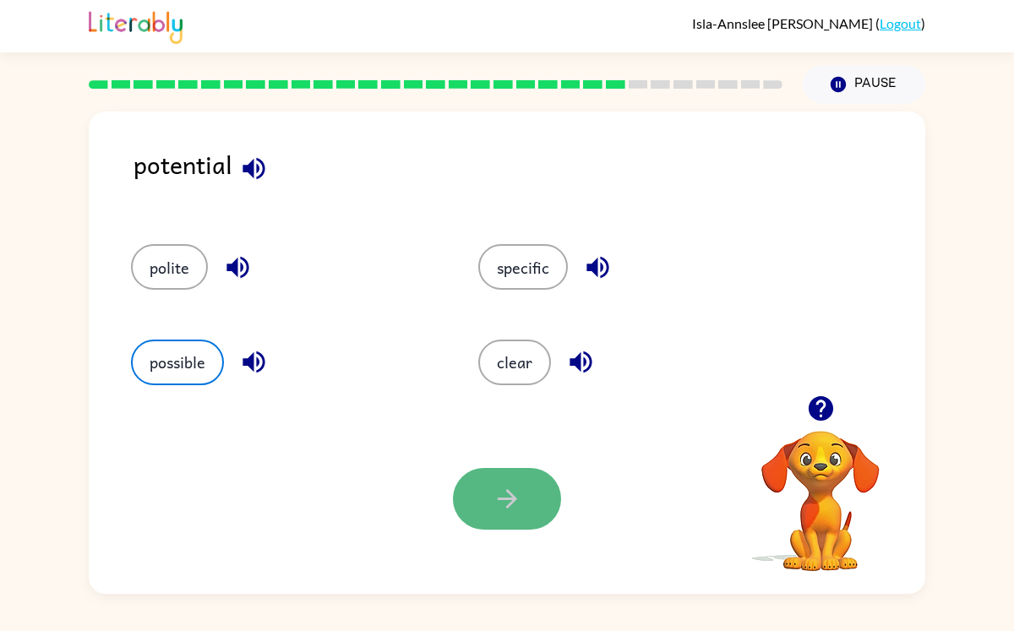
click at [486, 491] on button "button" at bounding box center [507, 499] width 108 height 62
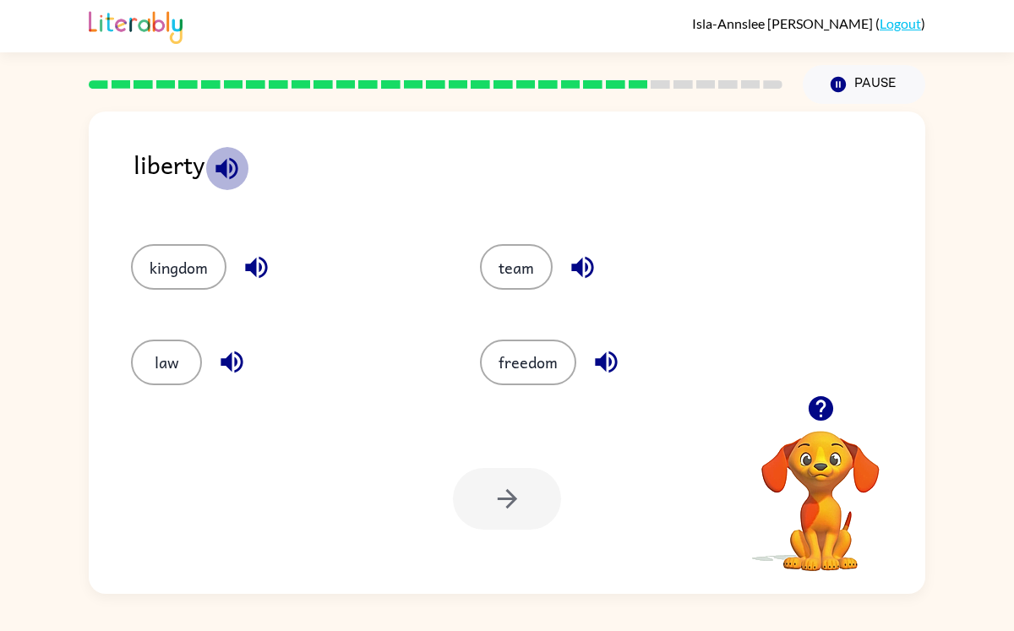
click at [218, 160] on icon "button" at bounding box center [227, 169] width 30 height 30
click at [540, 354] on button "freedom" at bounding box center [528, 363] width 96 height 46
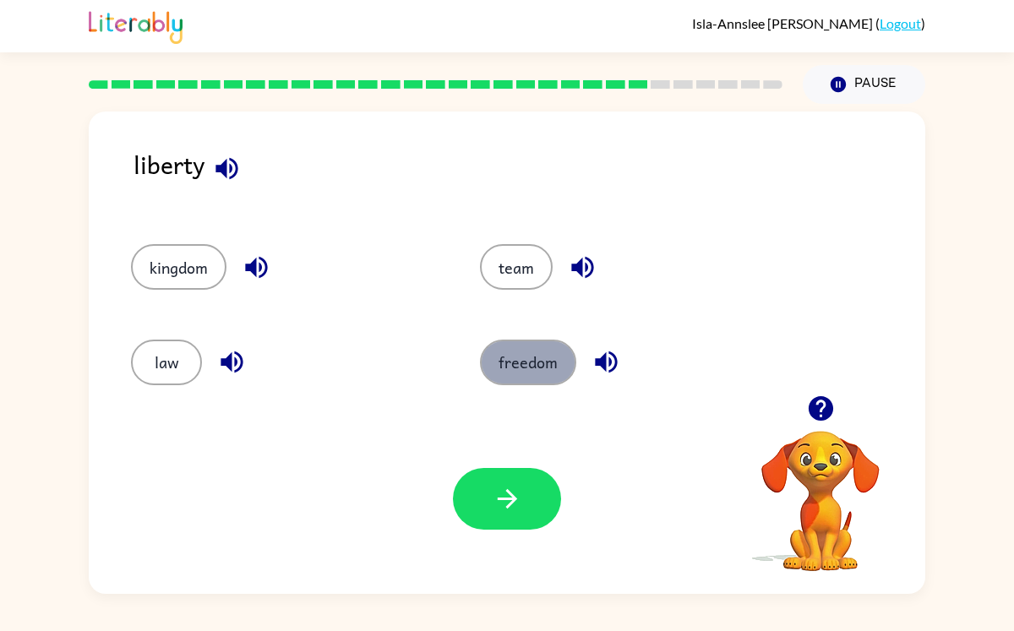
click at [540, 354] on button "freedom" at bounding box center [528, 363] width 96 height 46
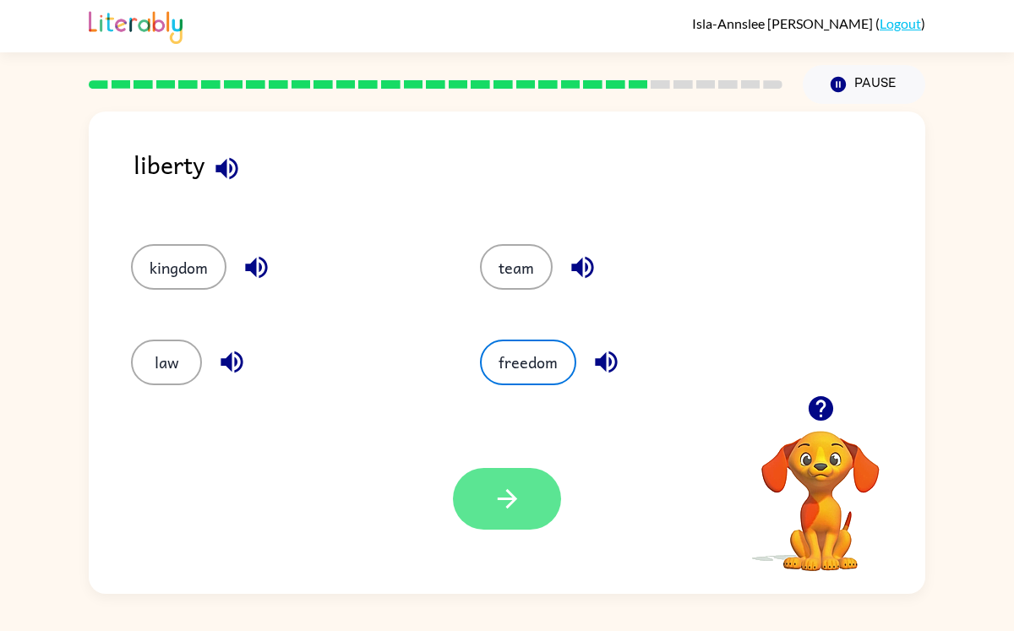
click at [525, 492] on button "button" at bounding box center [507, 499] width 108 height 62
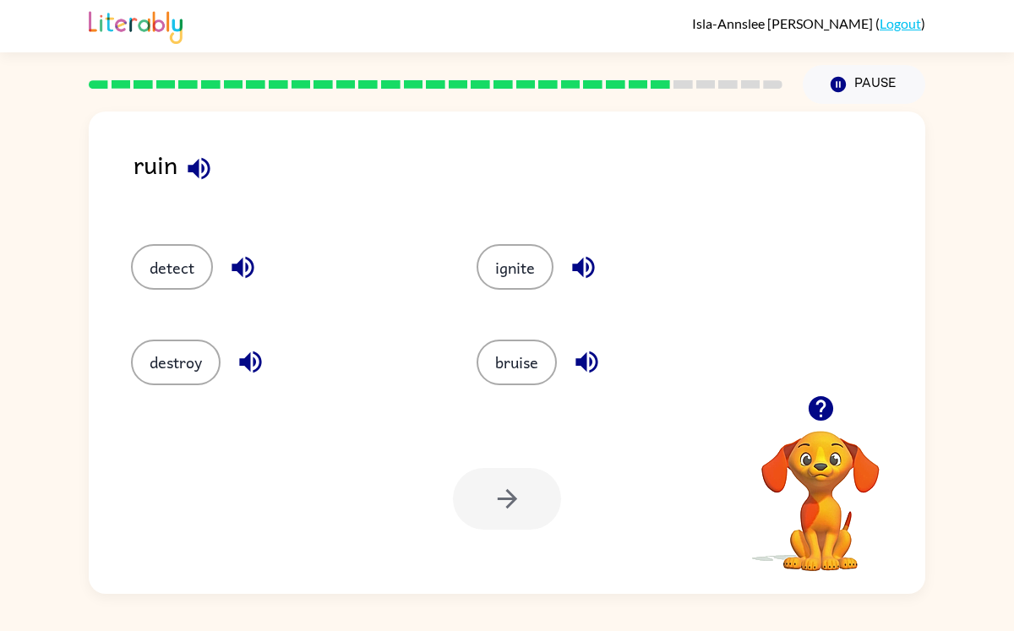
click at [215, 175] on button "button" at bounding box center [198, 168] width 43 height 43
click at [537, 265] on button "ignite" at bounding box center [514, 267] width 77 height 46
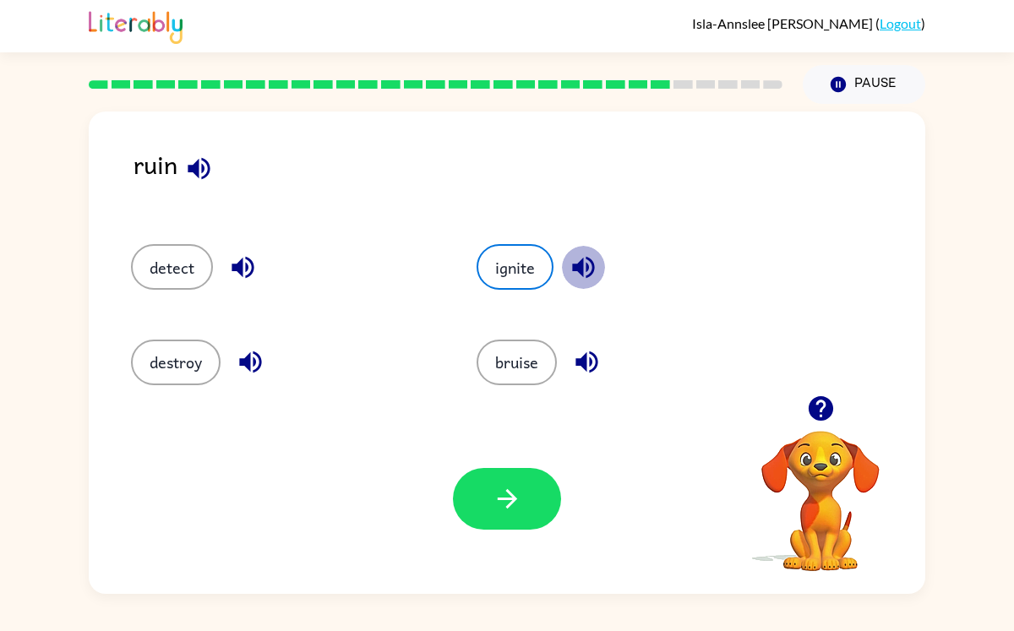
click at [588, 266] on icon "button" at bounding box center [583, 268] width 22 height 22
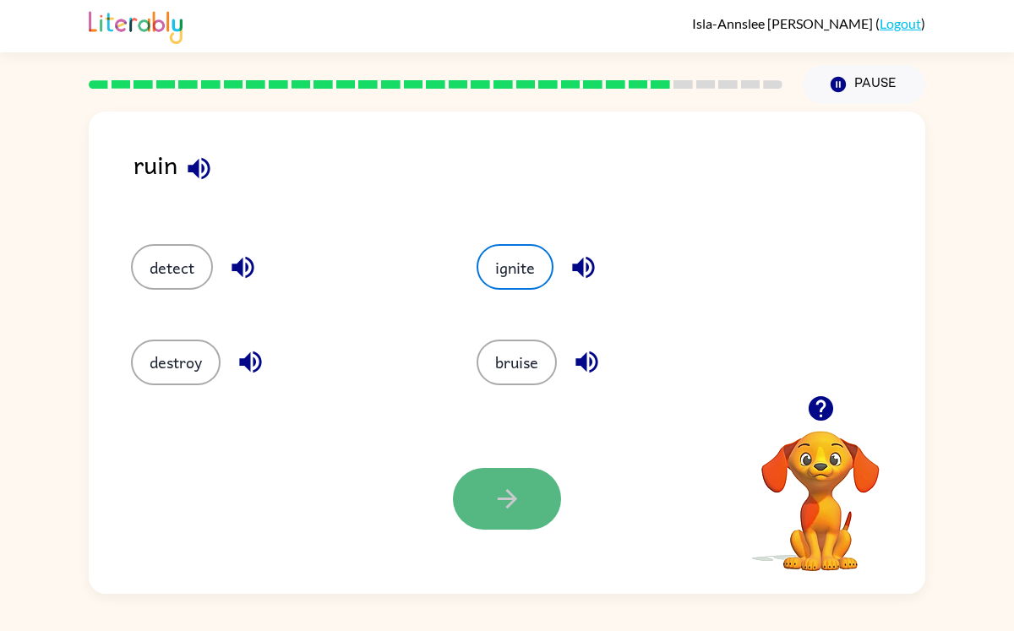
click at [541, 499] on button "button" at bounding box center [507, 499] width 108 height 62
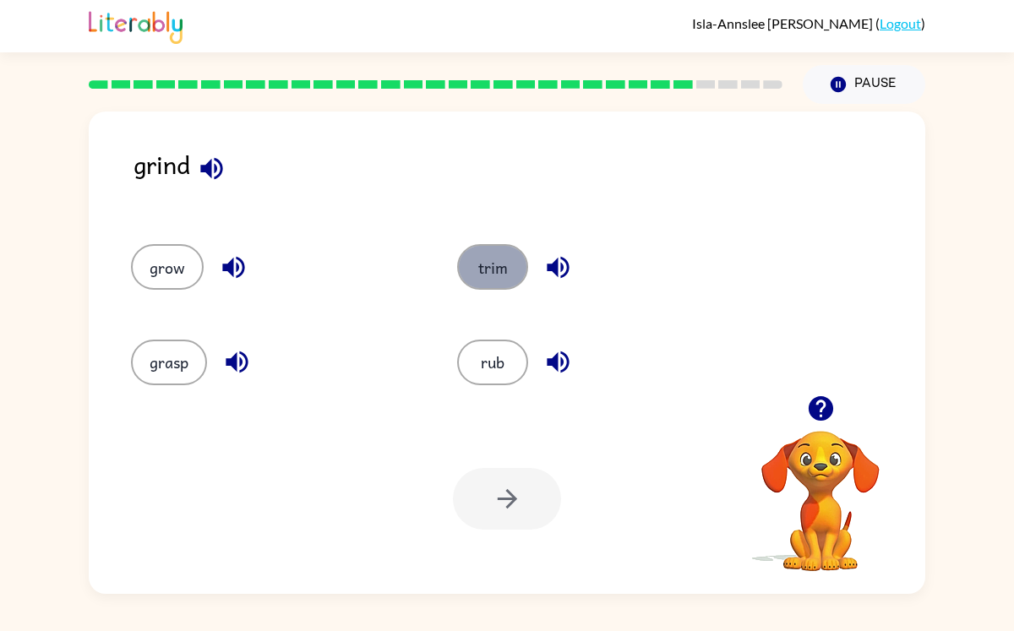
click at [473, 281] on button "trim" at bounding box center [492, 267] width 71 height 46
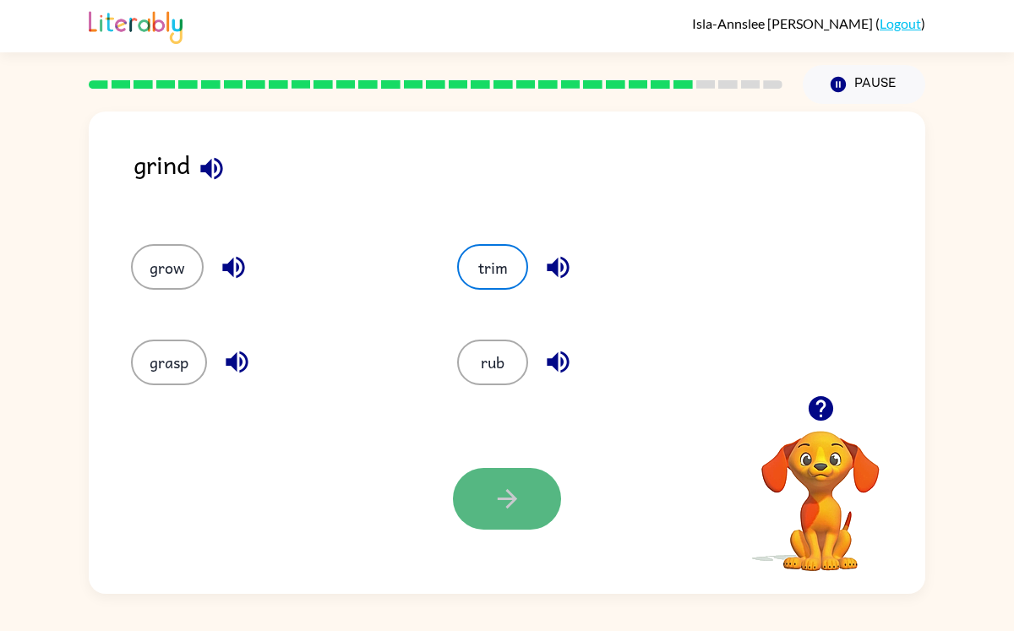
click at [489, 523] on button "button" at bounding box center [507, 499] width 108 height 62
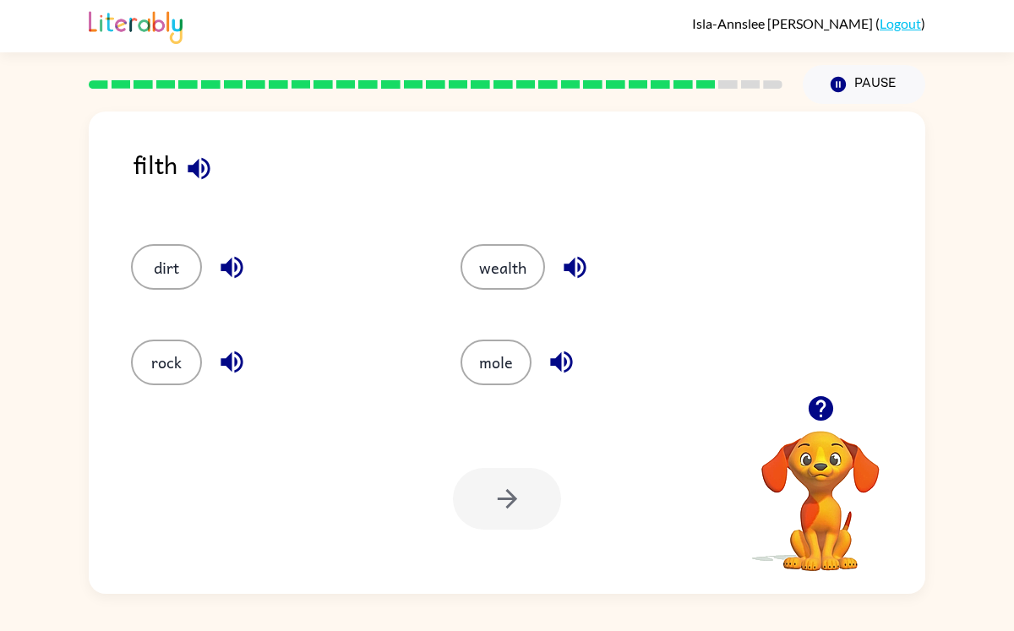
click at [201, 167] on icon "button" at bounding box center [199, 168] width 22 height 22
click at [188, 269] on button "dirt" at bounding box center [166, 267] width 71 height 46
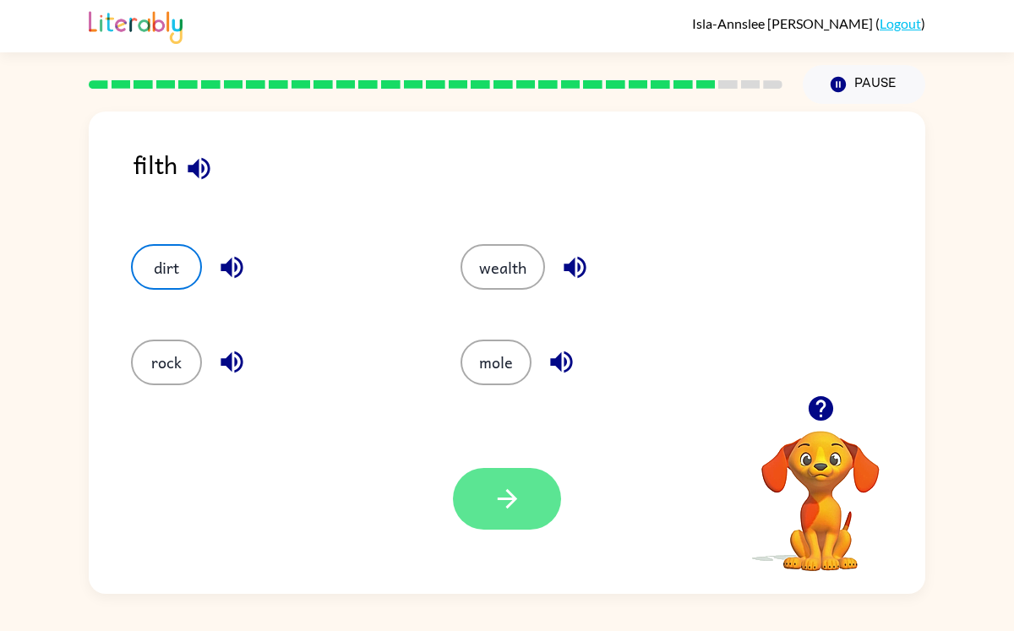
click at [529, 484] on button "button" at bounding box center [507, 499] width 108 height 62
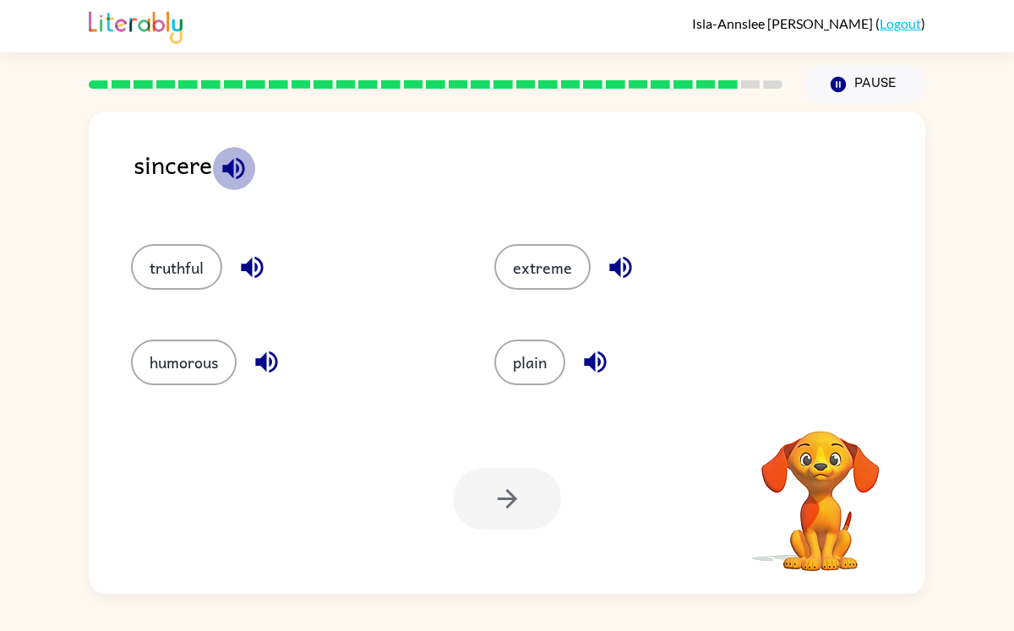
click at [246, 170] on icon "button" at bounding box center [234, 169] width 30 height 30
click at [188, 264] on button "truthful" at bounding box center [176, 267] width 91 height 46
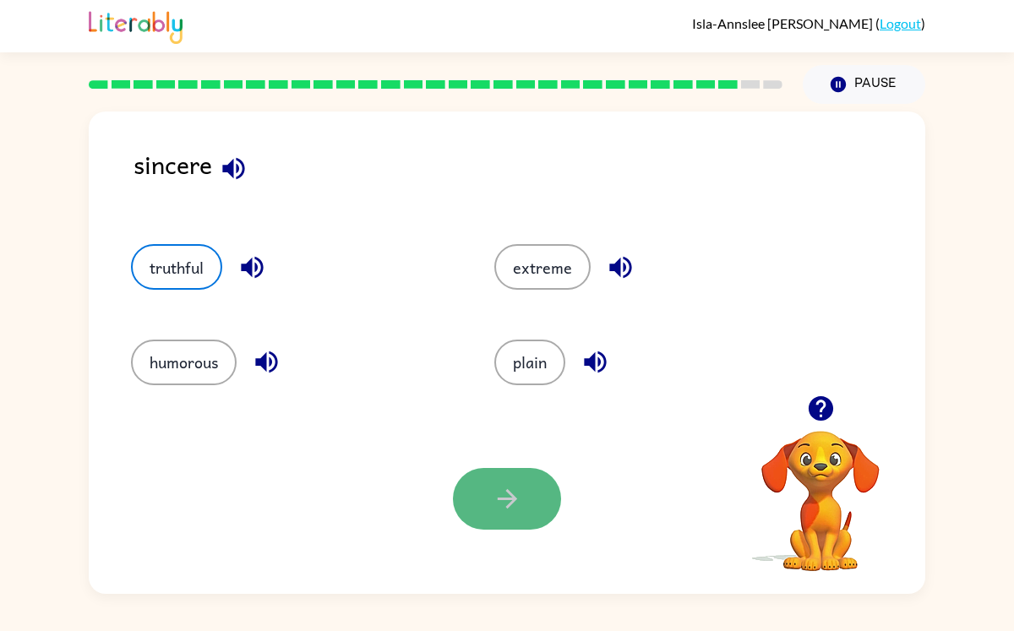
click at [498, 514] on button "button" at bounding box center [507, 499] width 108 height 62
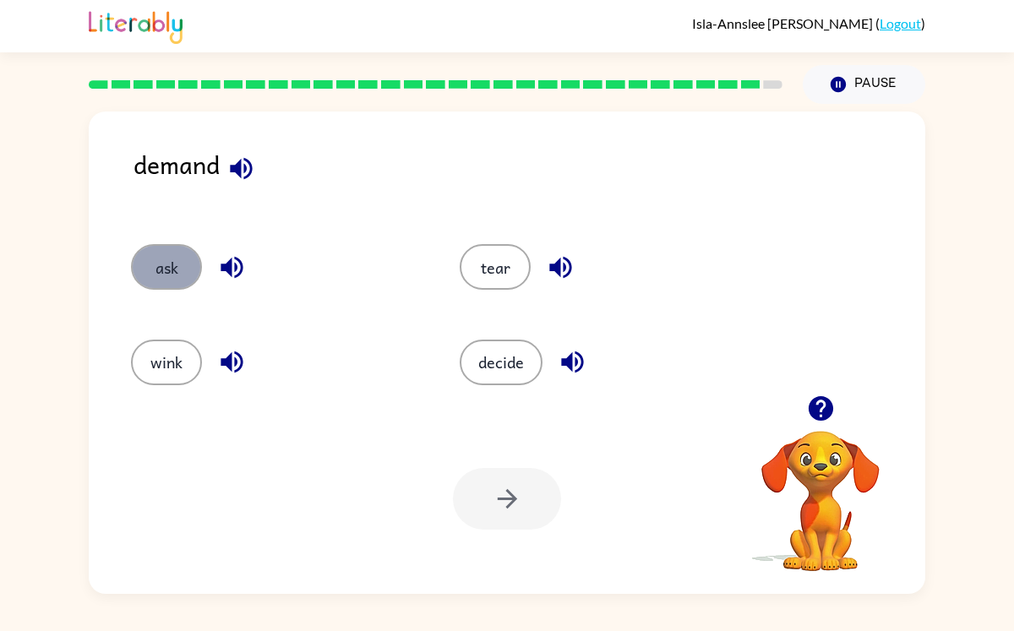
click at [159, 278] on button "ask" at bounding box center [166, 267] width 71 height 46
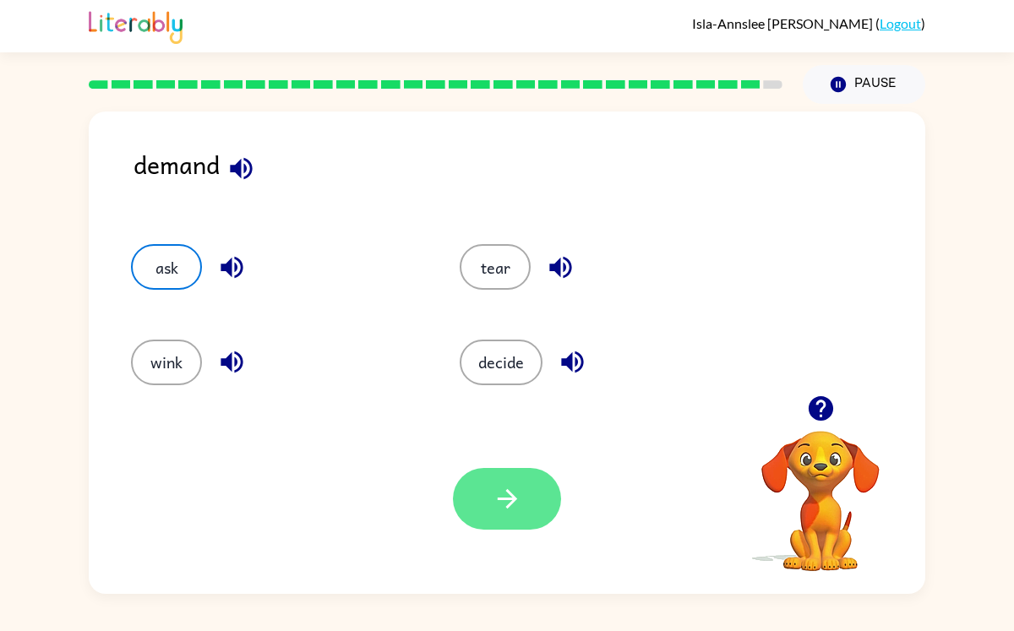
click at [526, 500] on button "button" at bounding box center [507, 499] width 108 height 62
